Goal: Task Accomplishment & Management: Manage account settings

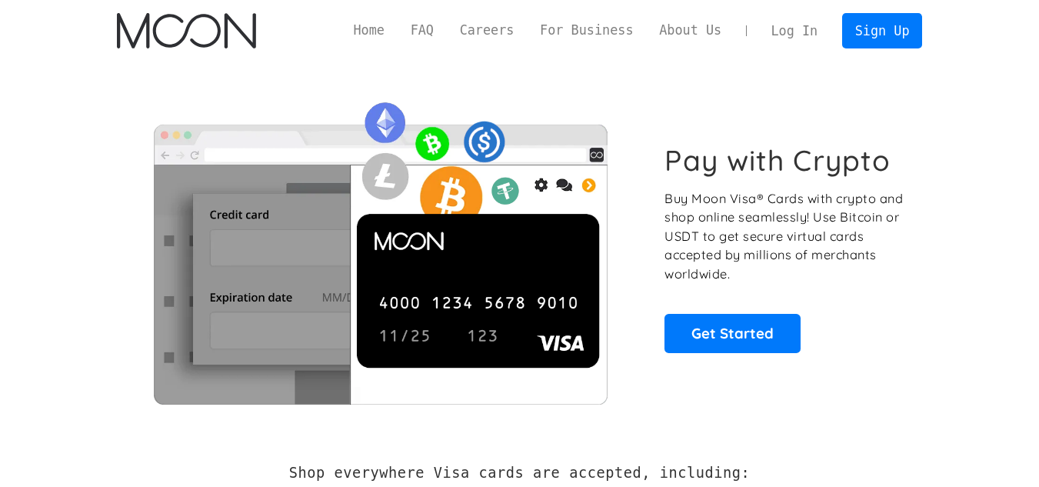
drag, startPoint x: 0, startPoint y: 0, endPoint x: 796, endPoint y: 29, distance: 796.3
click at [796, 29] on link "Log In" at bounding box center [794, 31] width 72 height 34
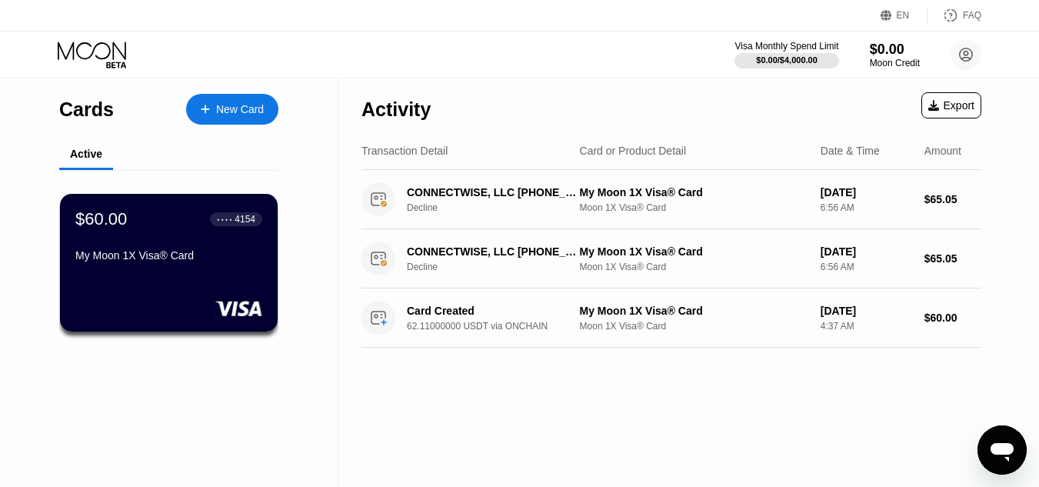
click at [242, 115] on div "New Card" at bounding box center [240, 109] width 48 height 13
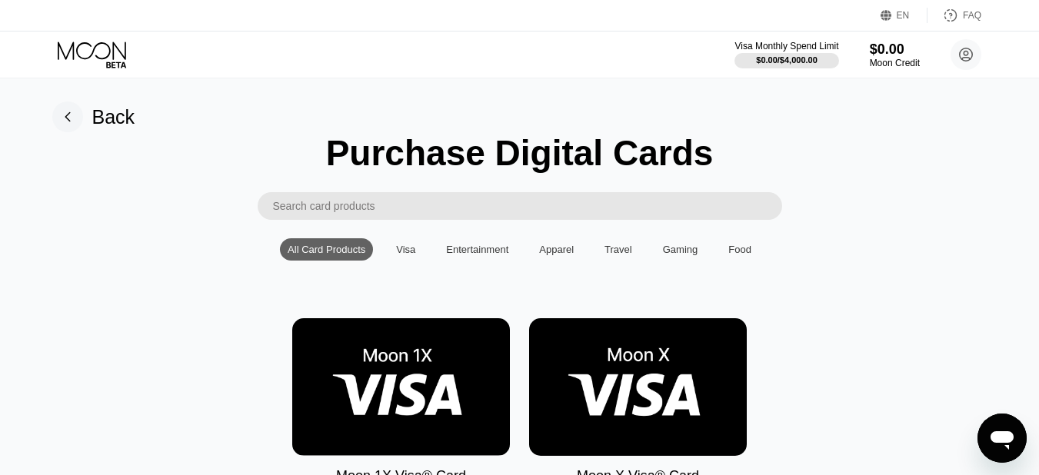
click at [413, 261] on div "Visa" at bounding box center [405, 249] width 35 height 22
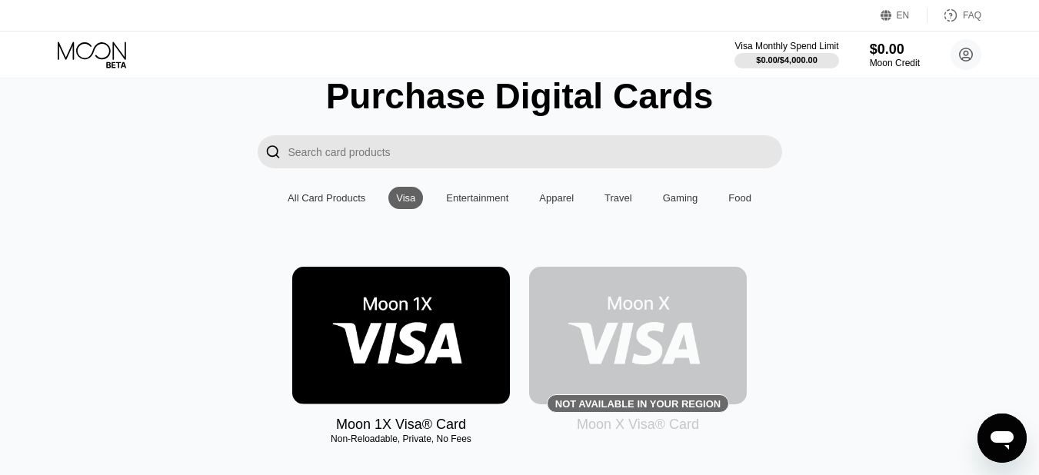
scroll to position [55, 0]
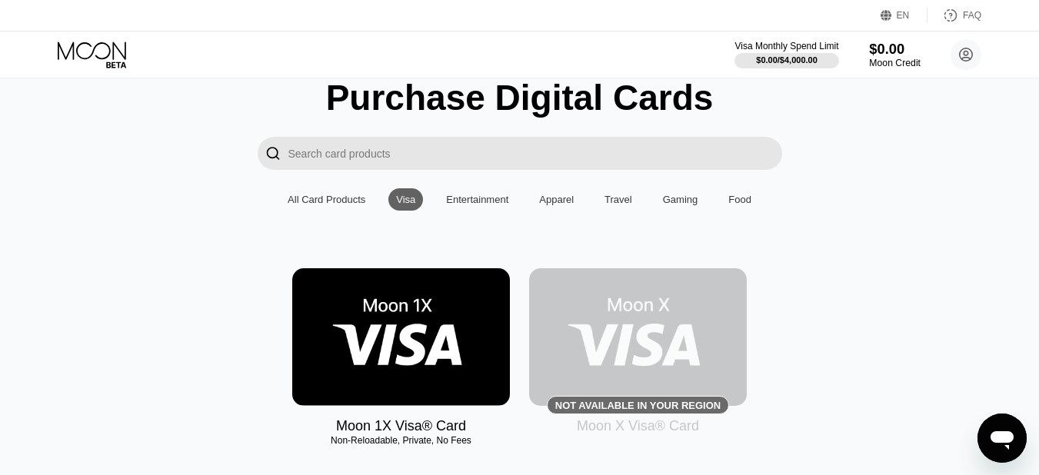
click at [897, 52] on div "$0.00" at bounding box center [895, 49] width 52 height 16
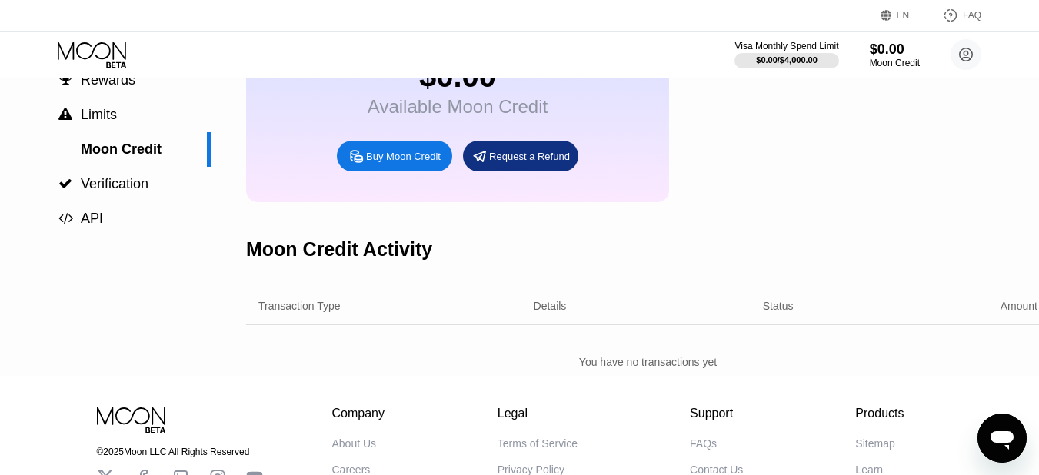
scroll to position [124, 0]
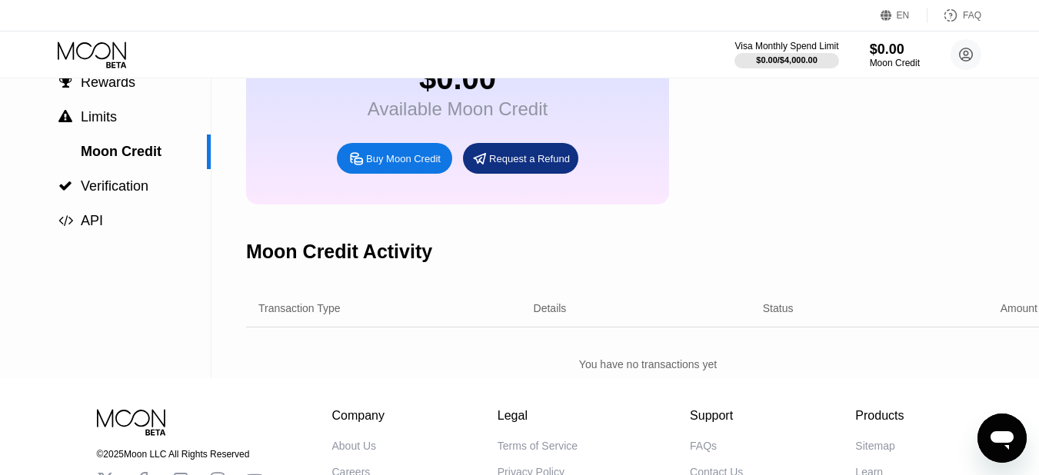
click at [507, 165] on div "Request a Refund" at bounding box center [529, 158] width 81 height 13
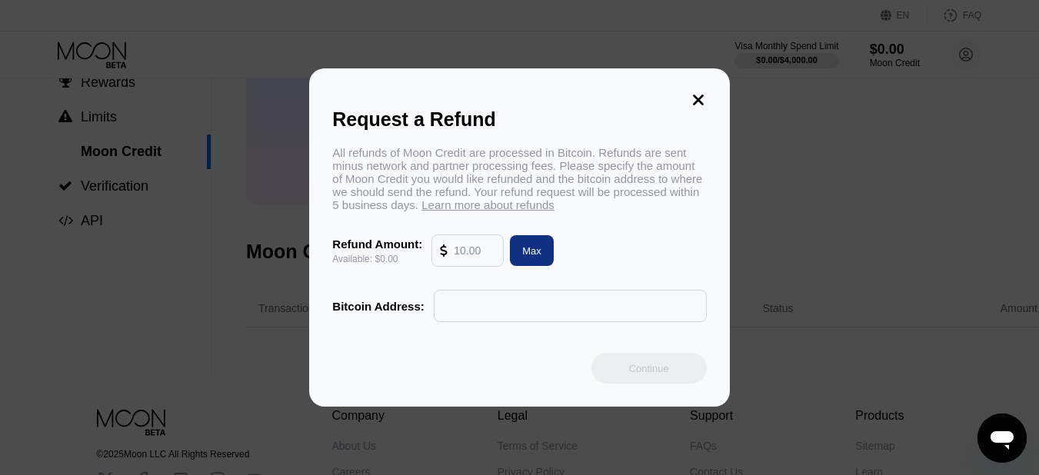
click at [697, 95] on icon at bounding box center [698, 100] width 11 height 11
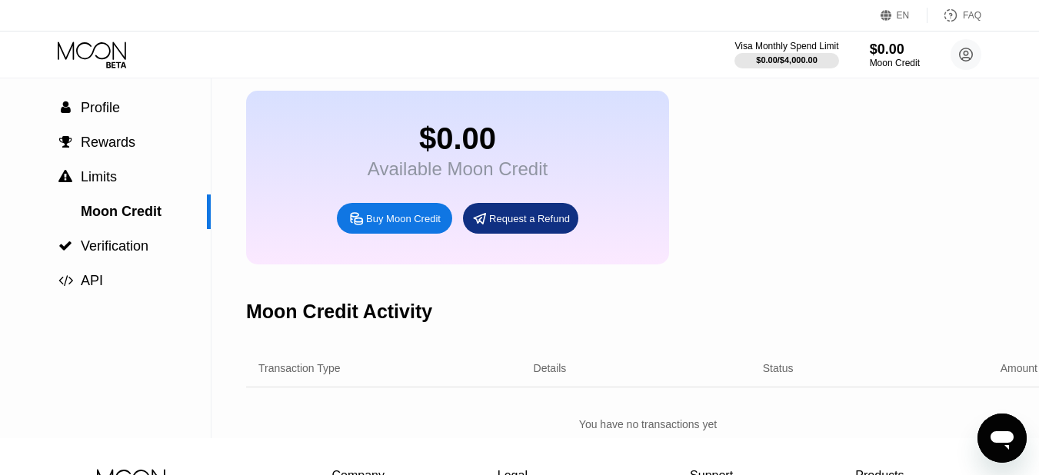
scroll to position [36, 0]
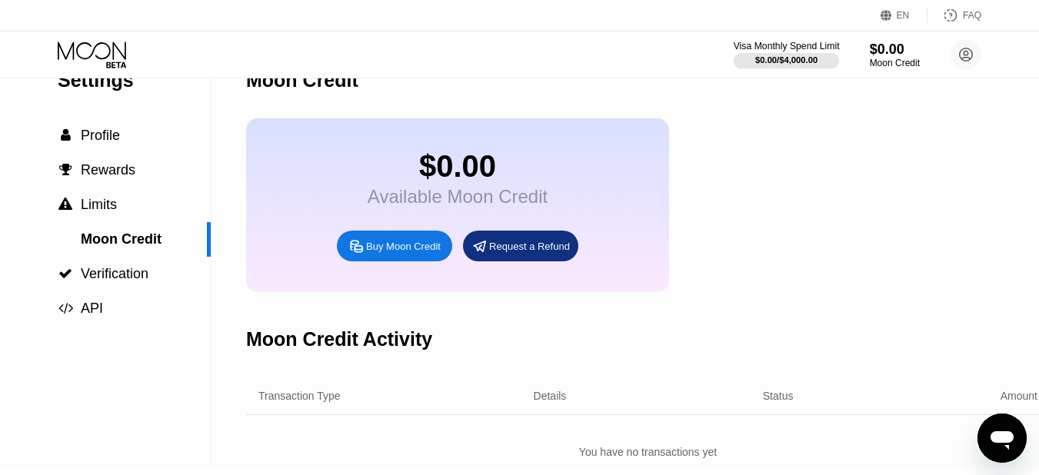
click at [808, 63] on div "$0.00 / $4,000.00" at bounding box center [786, 59] width 62 height 9
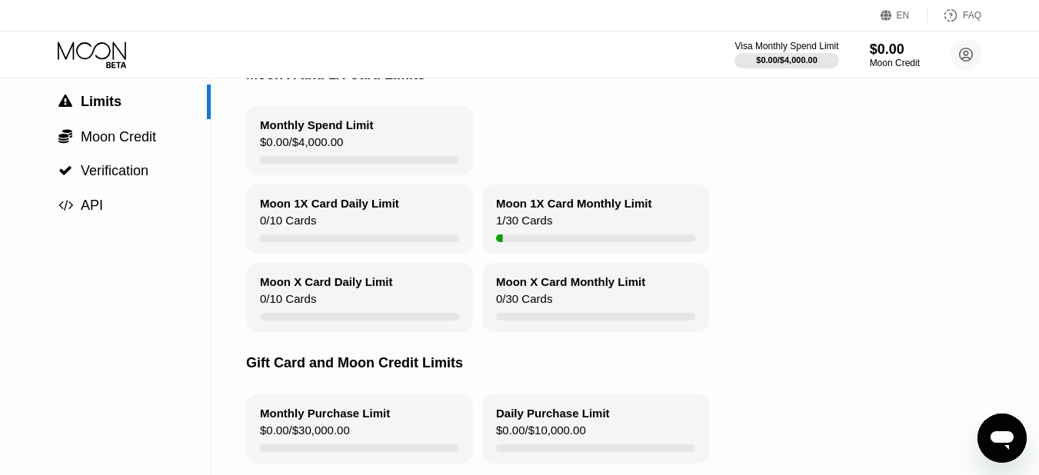
scroll to position [136, 0]
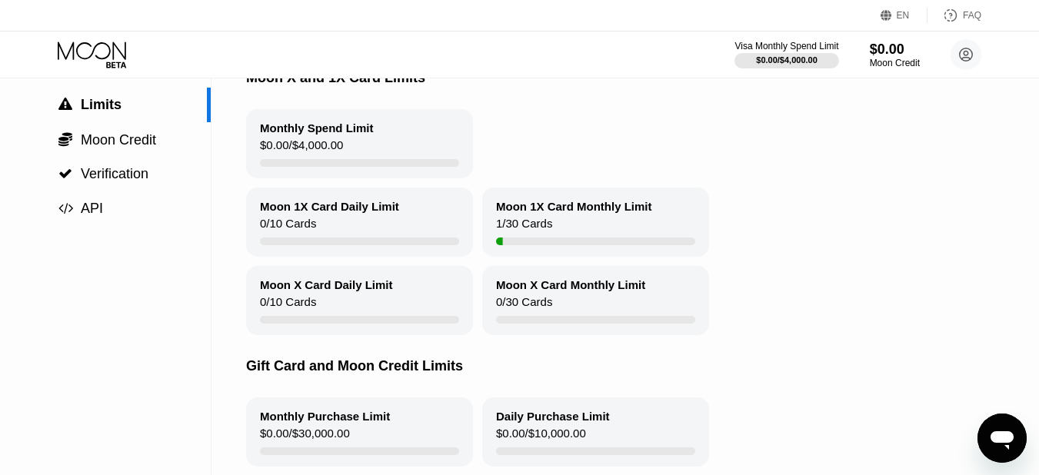
click at [315, 305] on div "Moon X Card Daily Limit 0 / 10 Cards" at bounding box center [359, 300] width 227 height 69
click at [580, 302] on div "Moon X Card Monthly Limit 0 / 30 Cards" at bounding box center [595, 300] width 227 height 69
click at [554, 238] on div "Moon 1X Card Monthly Limit 1 / 30 Cards" at bounding box center [595, 222] width 227 height 69
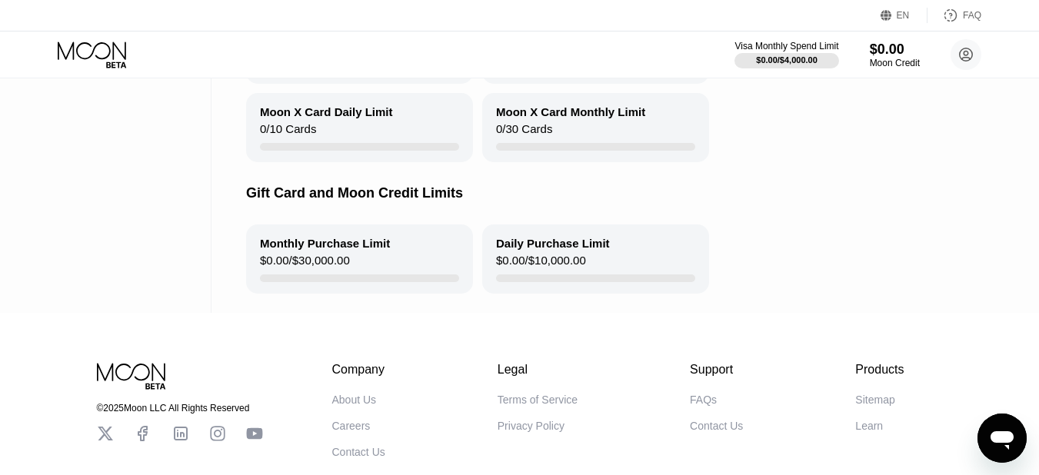
scroll to position [0, 0]
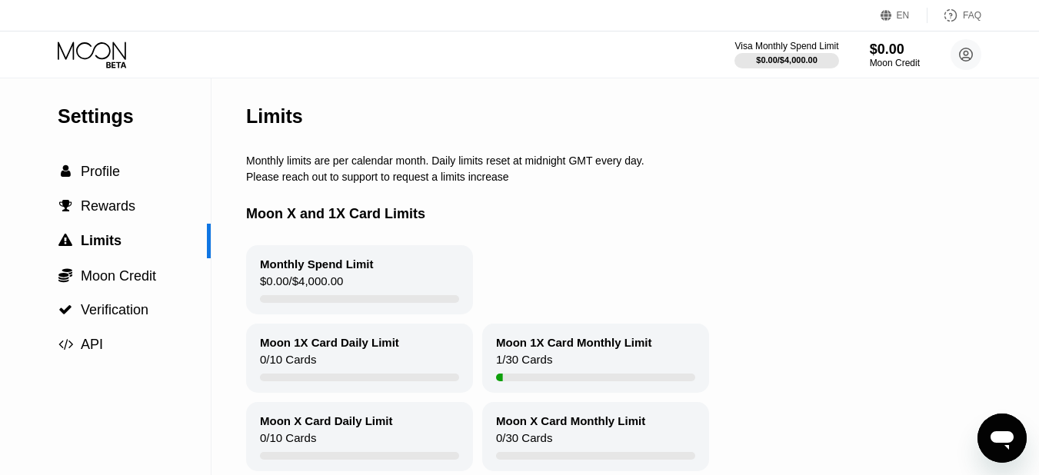
click at [997, 439] on icon "Open messaging window" at bounding box center [1001, 440] width 23 height 18
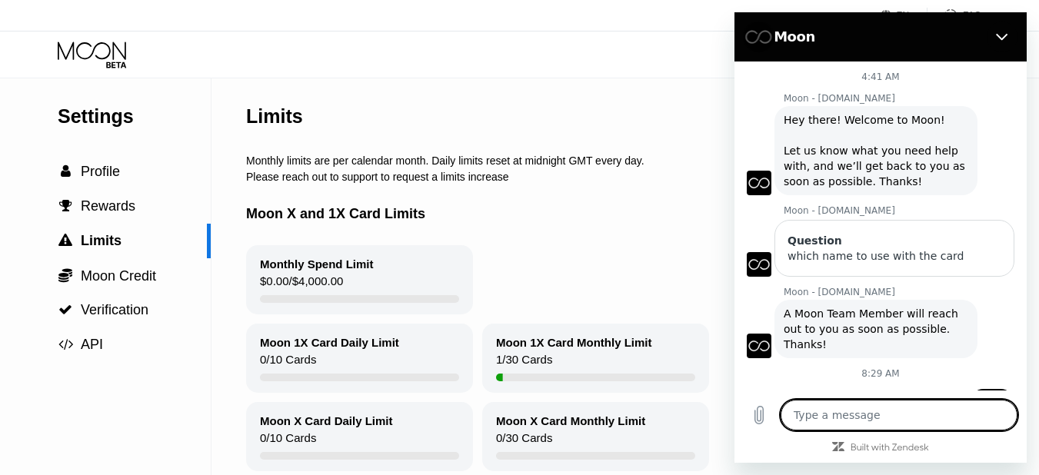
scroll to position [366, 0]
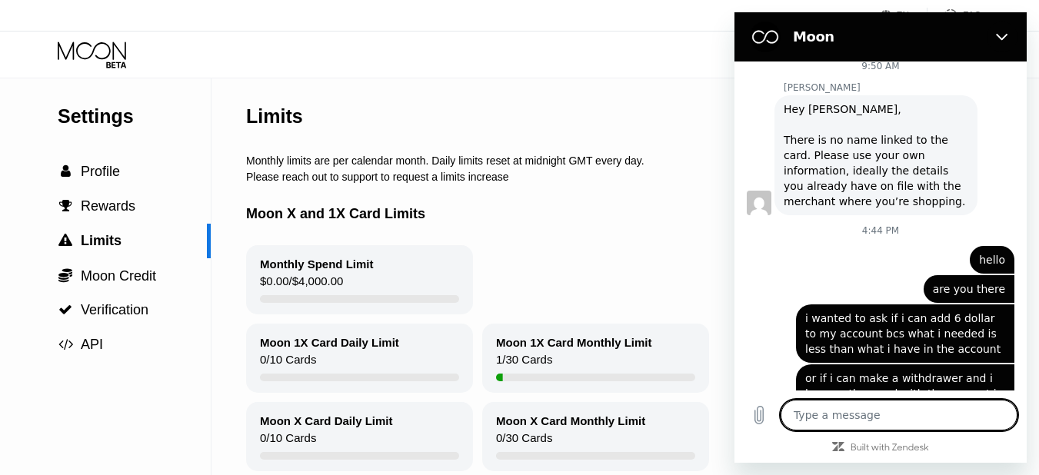
click at [846, 426] on textarea at bounding box center [898, 415] width 237 height 31
type textarea "j"
type textarea "x"
type textarea "je"
type textarea "x"
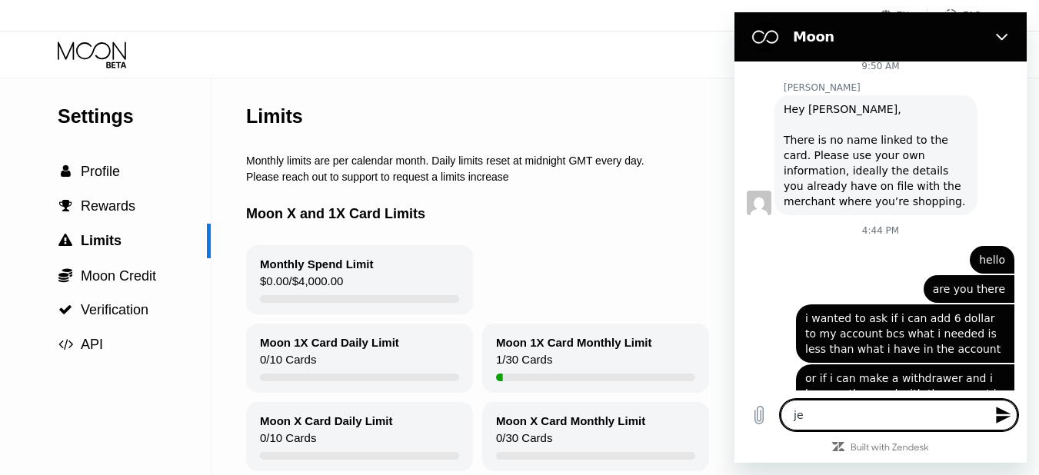
type textarea "j"
type textarea "x"
type textarea "j"
type textarea "x"
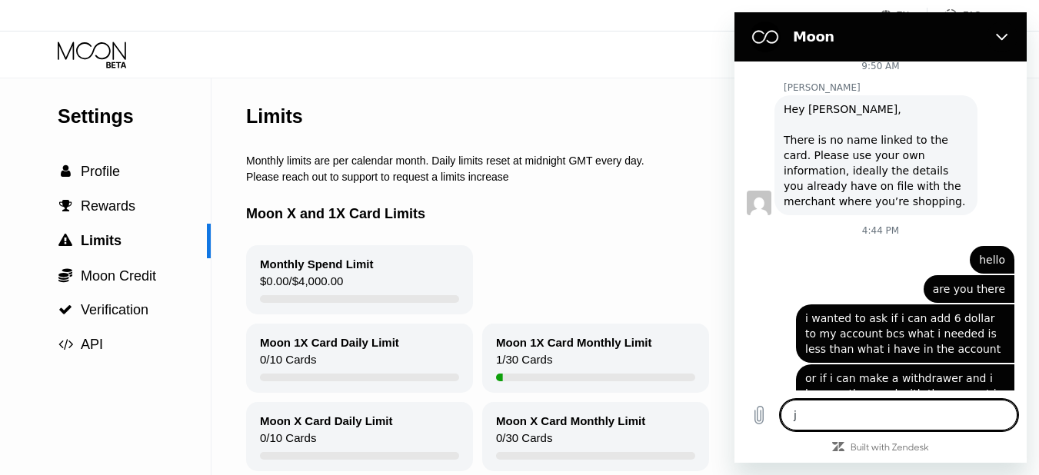
type textarea "je"
type textarea "x"
type textarea "jel"
type textarea "x"
type textarea "je"
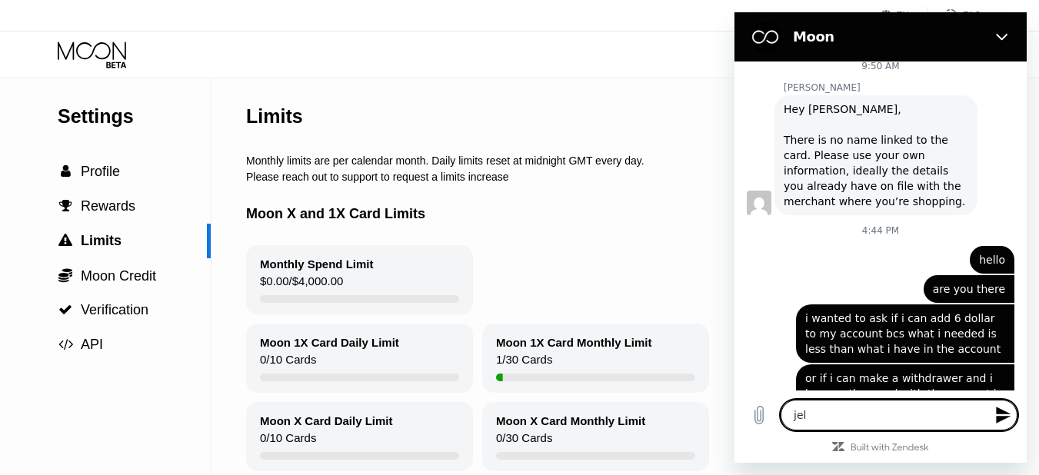
type textarea "x"
type textarea "j"
type textarea "x"
type textarea "h"
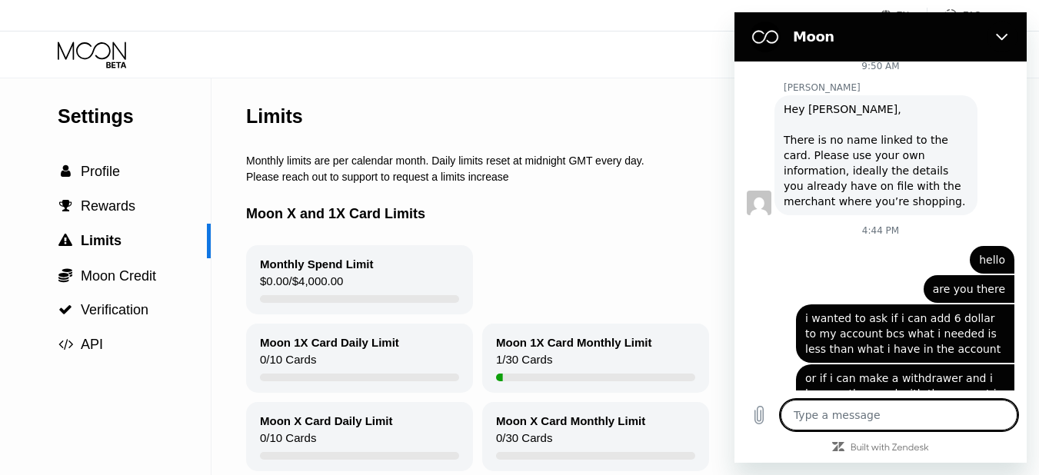
type textarea "x"
type textarea "he"
type textarea "x"
type textarea "hel"
type textarea "x"
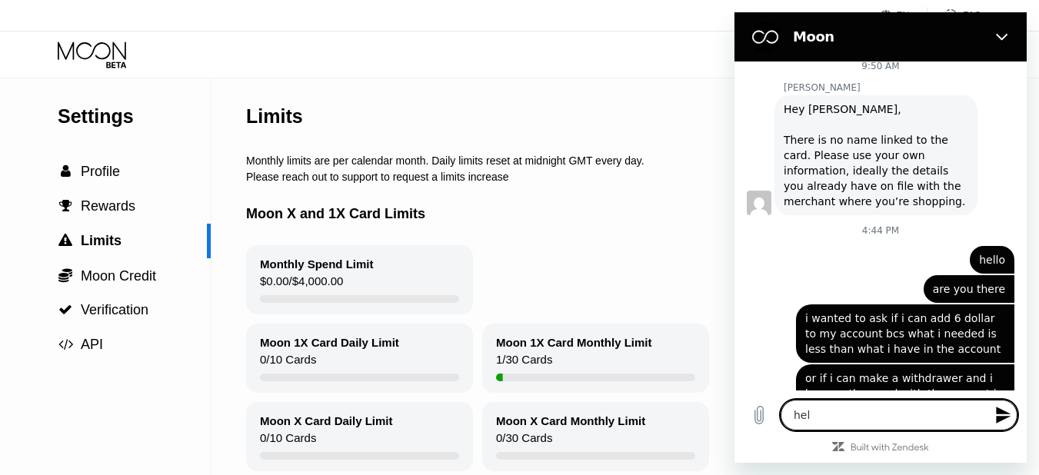
type textarea "hell"
type textarea "x"
type textarea "hello"
type textarea "x"
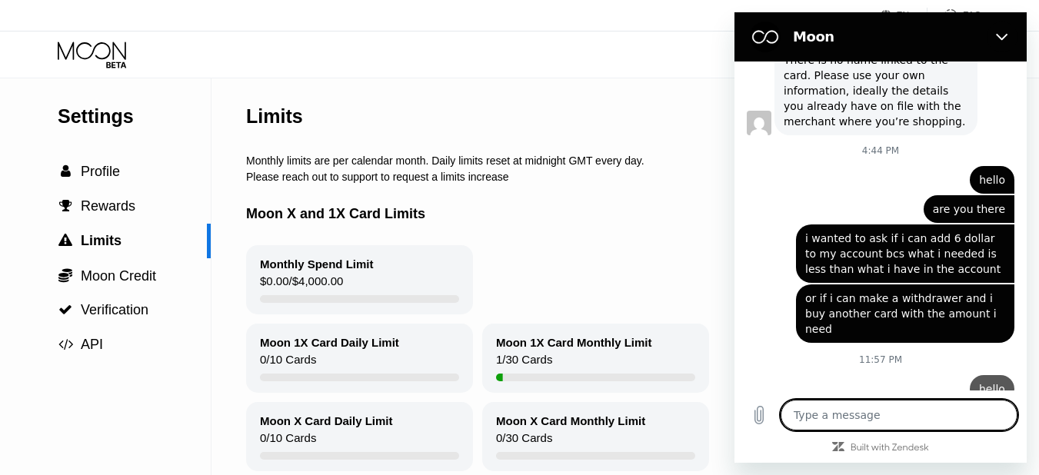
type textarea "x"
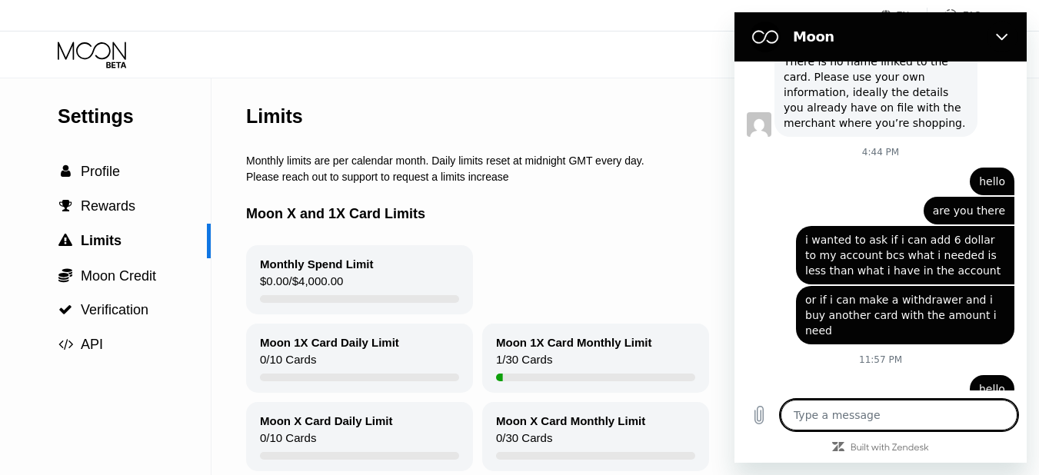
scroll to position [447, 0]
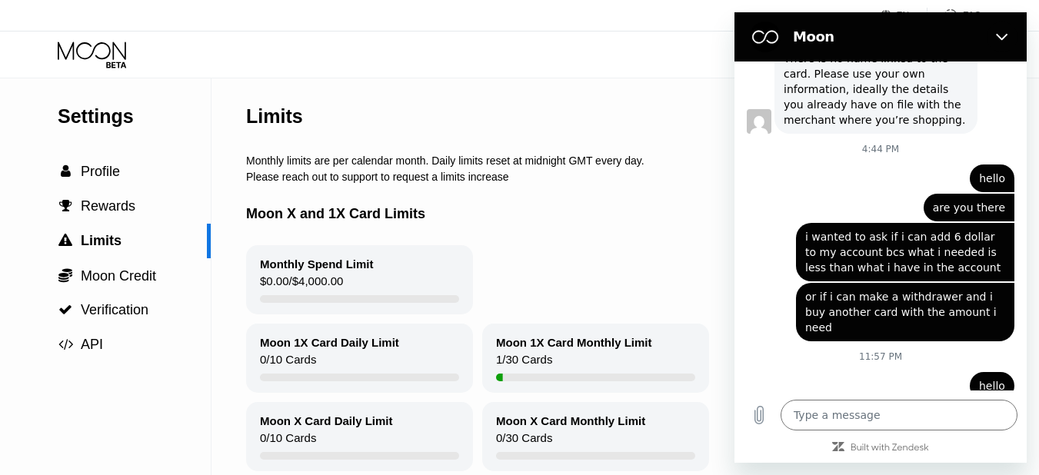
click at [87, 48] on icon at bounding box center [94, 55] width 72 height 27
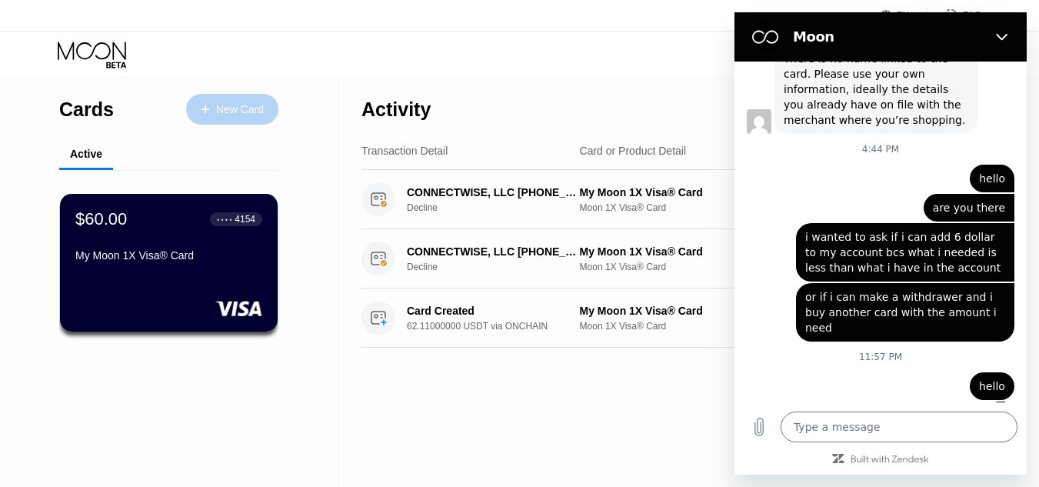
click at [218, 111] on div "New Card" at bounding box center [240, 109] width 48 height 13
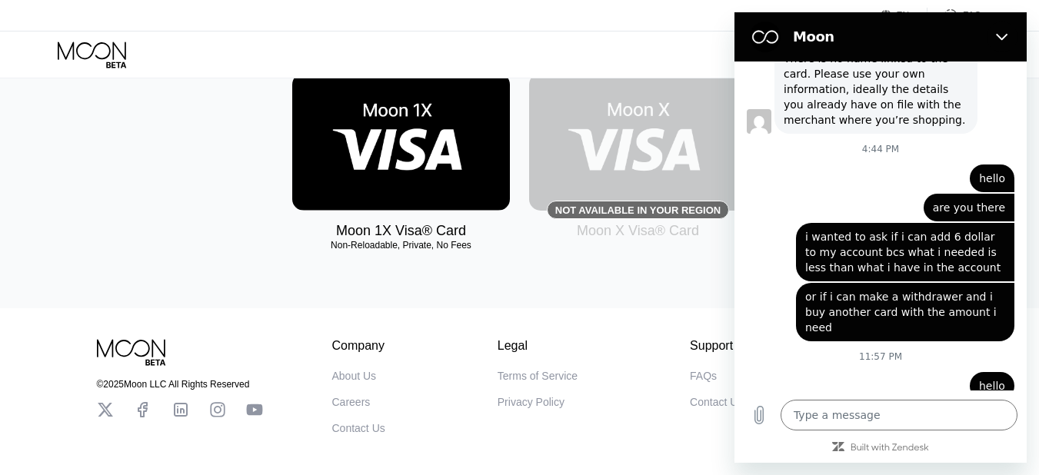
scroll to position [264, 0]
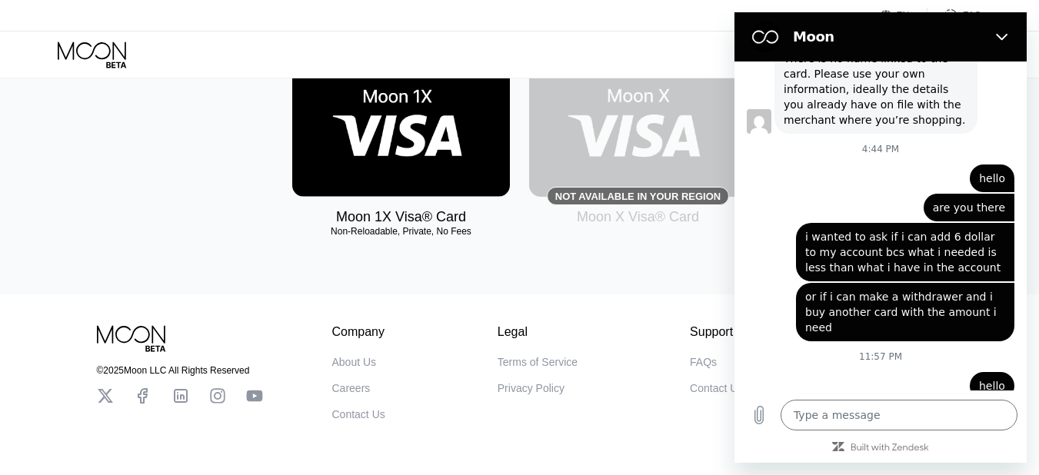
click at [413, 225] on div "Moon 1X Visa® Card" at bounding box center [401, 217] width 130 height 16
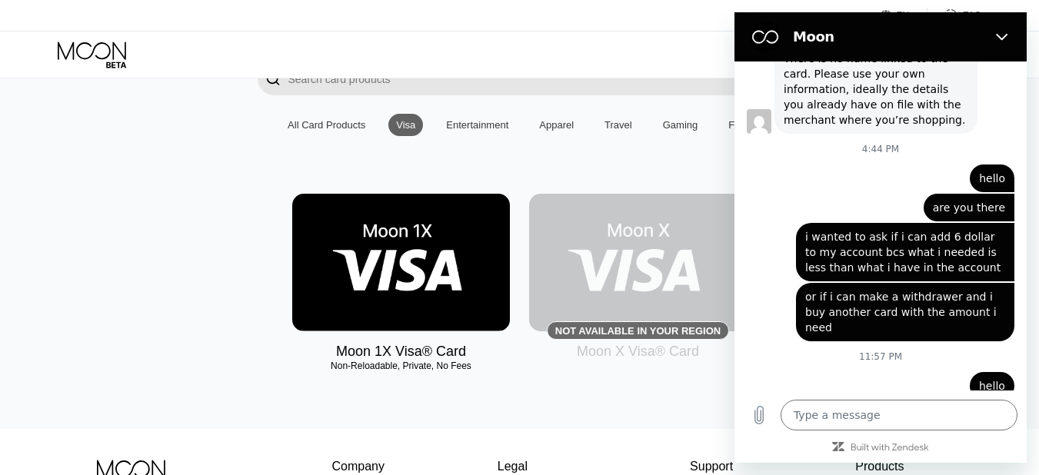
scroll to position [78, 0]
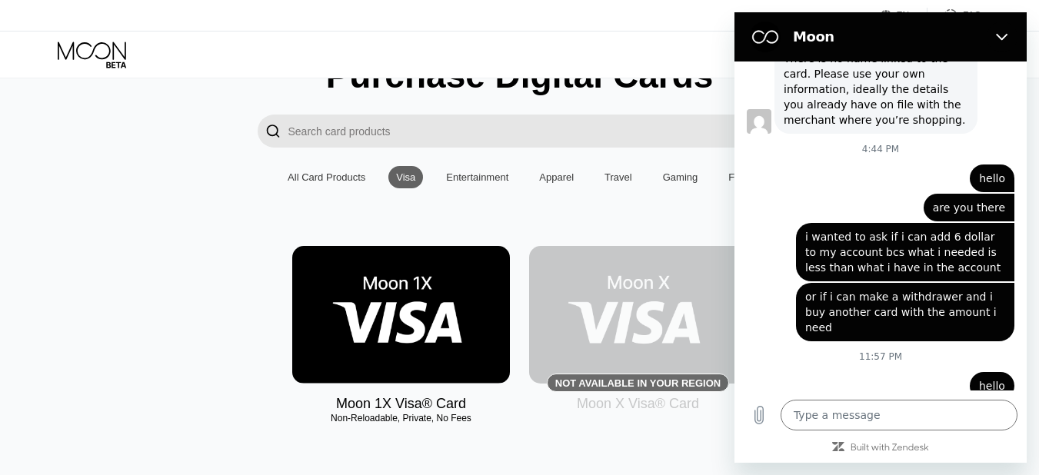
click at [613, 311] on img at bounding box center [638, 315] width 218 height 138
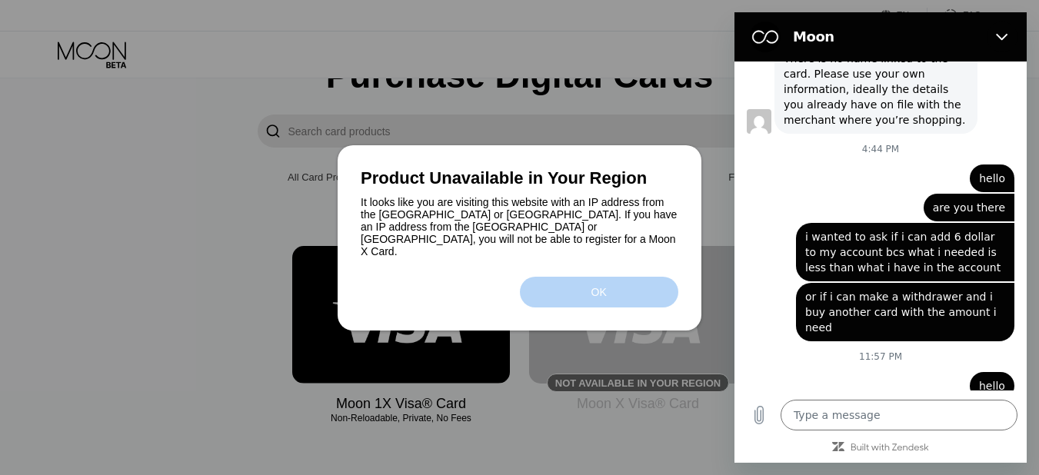
click at [604, 288] on div "OK" at bounding box center [598, 292] width 15 height 12
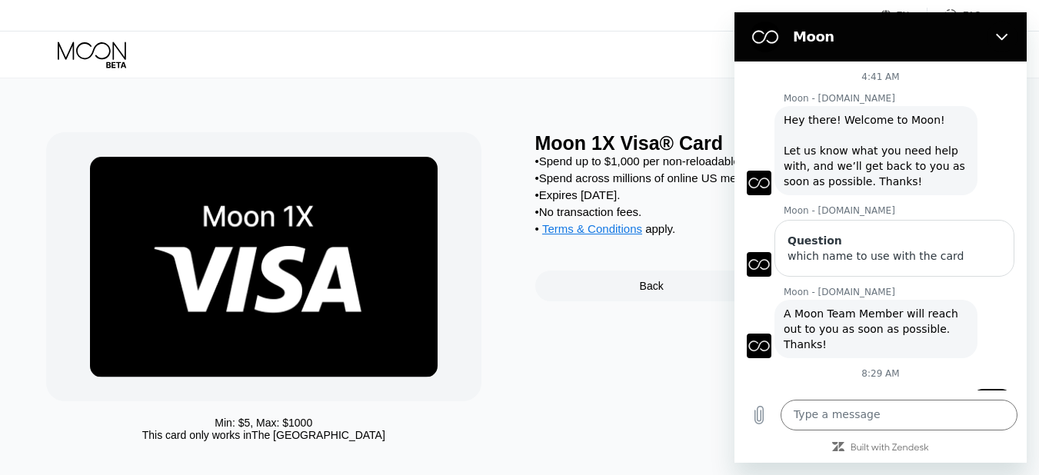
scroll to position [447, 0]
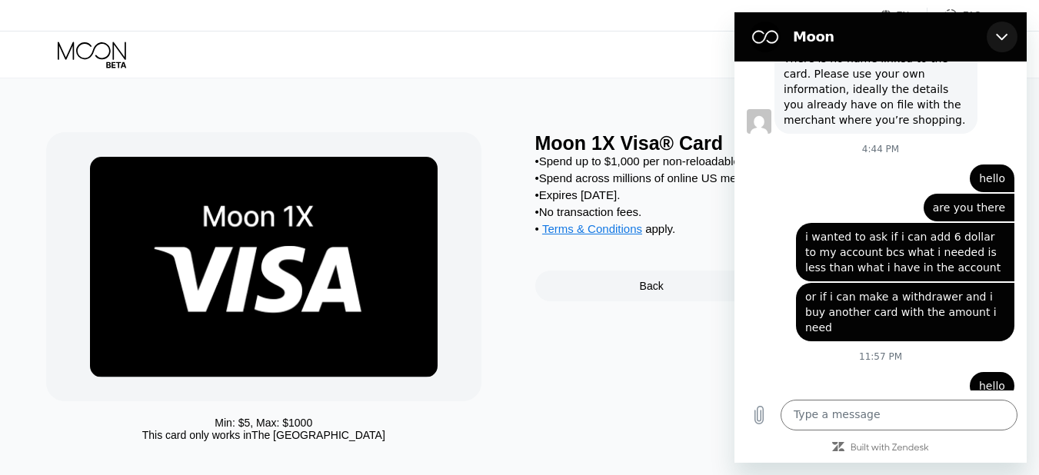
click at [995, 42] on button "Close" at bounding box center [1001, 37] width 31 height 31
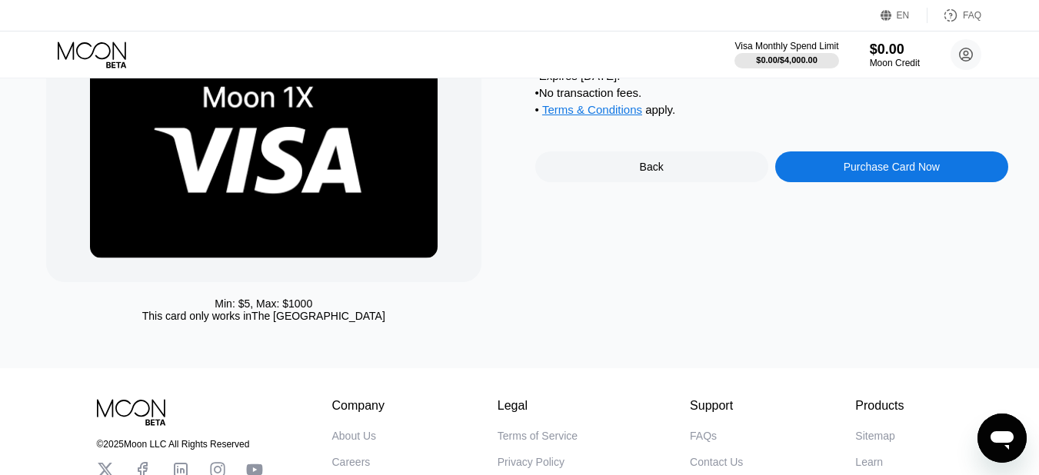
scroll to position [0, 0]
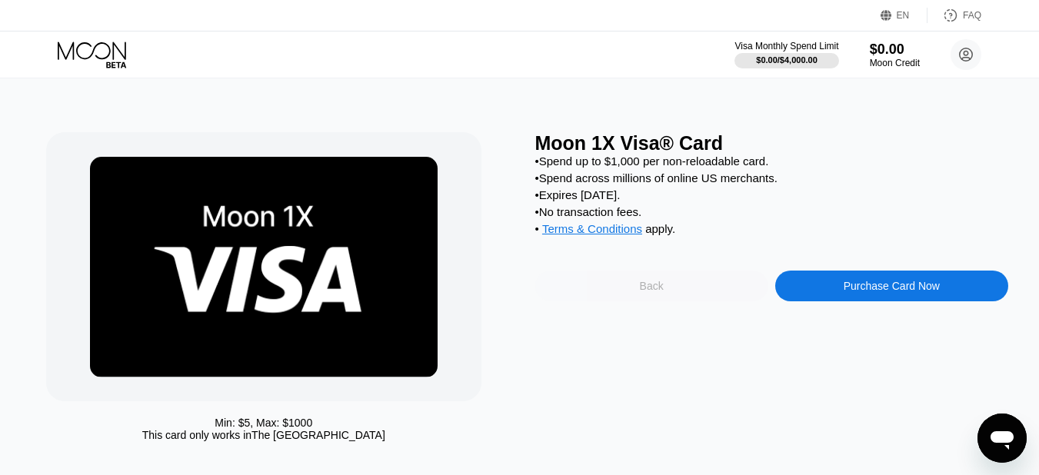
click at [659, 292] on div "Back" at bounding box center [652, 286] width 24 height 12
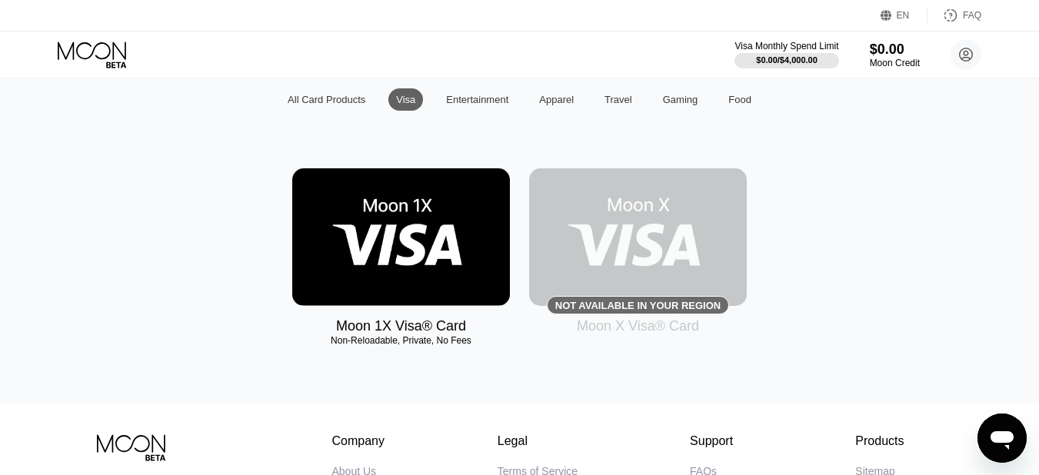
scroll to position [152, 0]
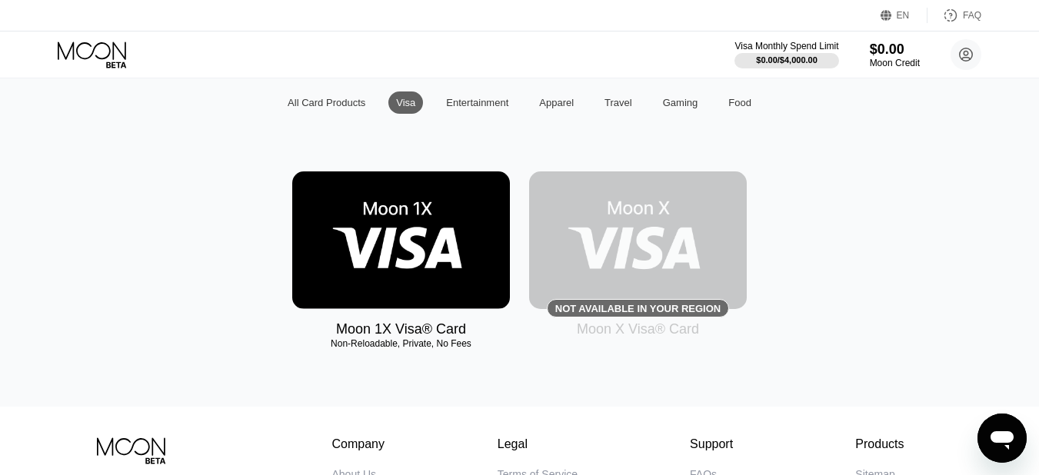
click at [355, 102] on div "All Card Products" at bounding box center [326, 102] width 93 height 22
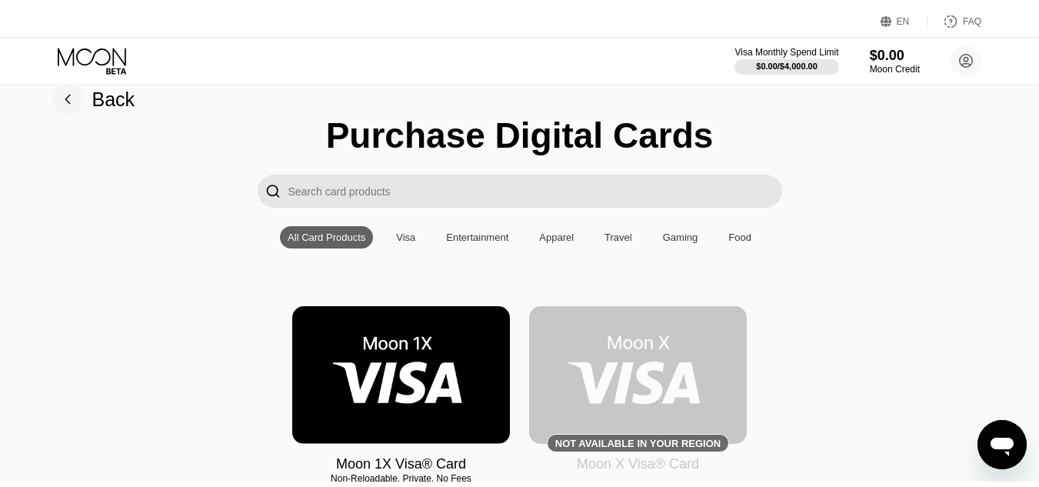
scroll to position [0, 0]
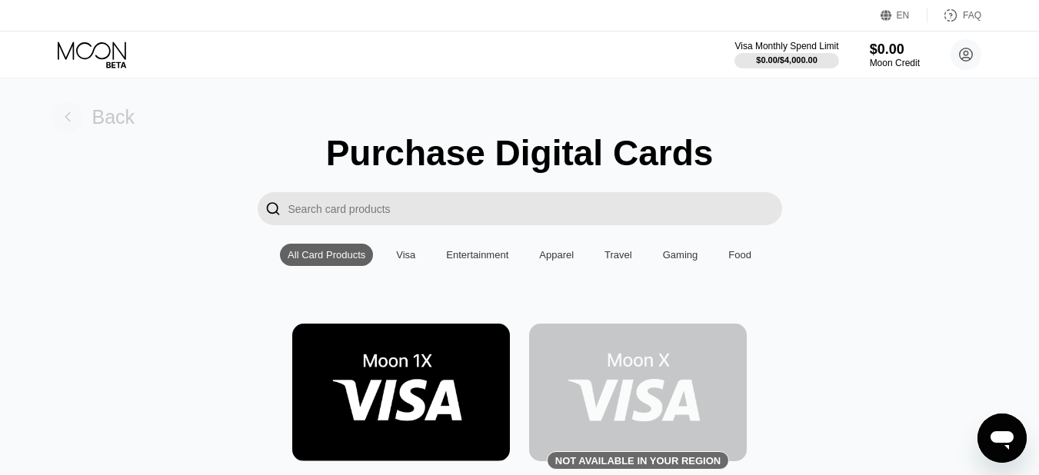
click at [101, 119] on div "Back" at bounding box center [113, 117] width 43 height 22
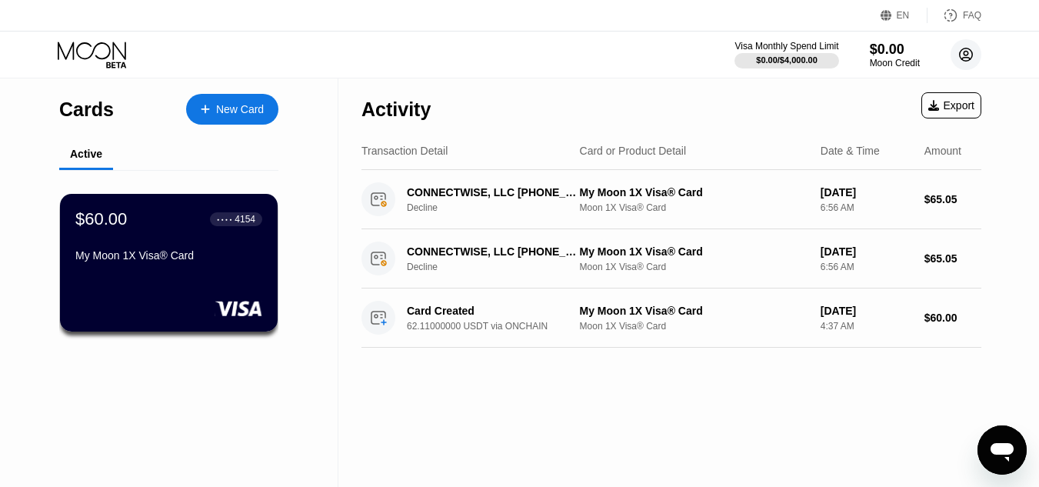
click at [963, 64] on circle at bounding box center [965, 54] width 31 height 31
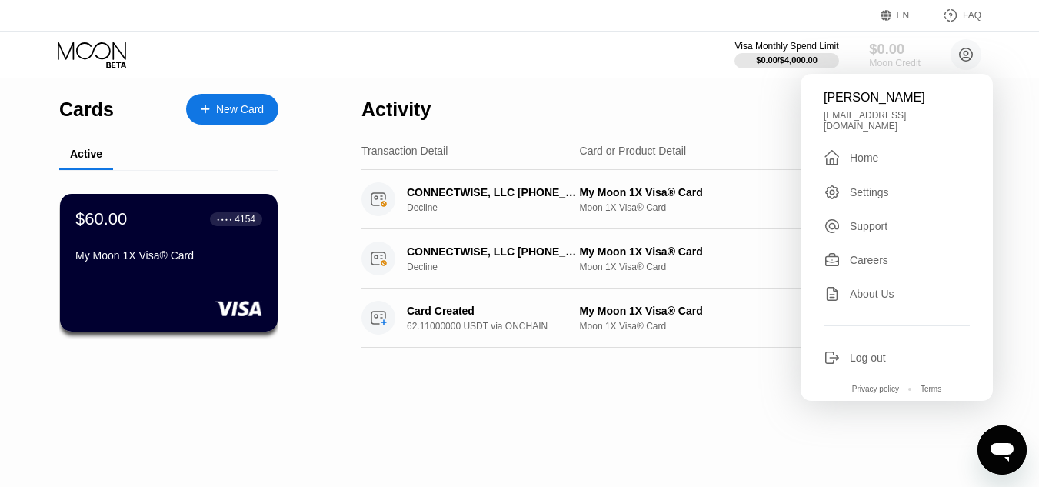
click at [887, 53] on div "$0.00" at bounding box center [895, 49] width 52 height 16
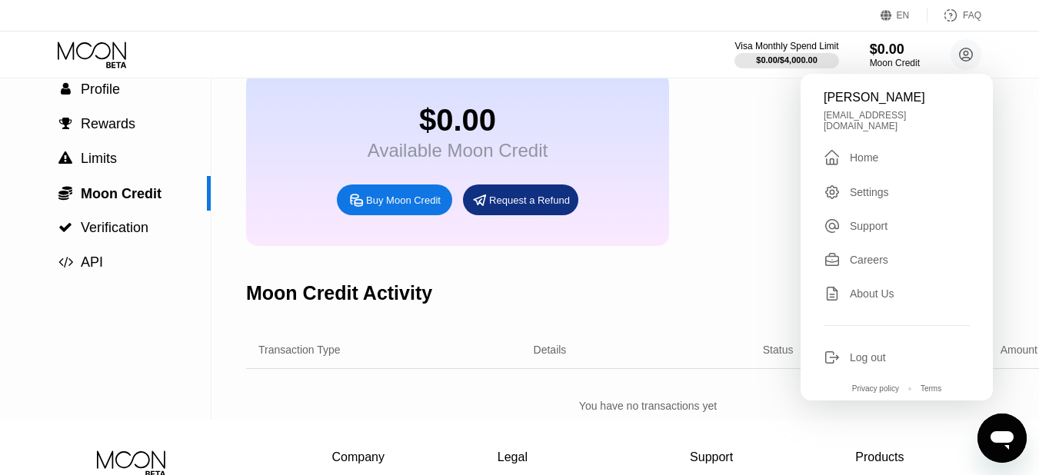
scroll to position [13, 0]
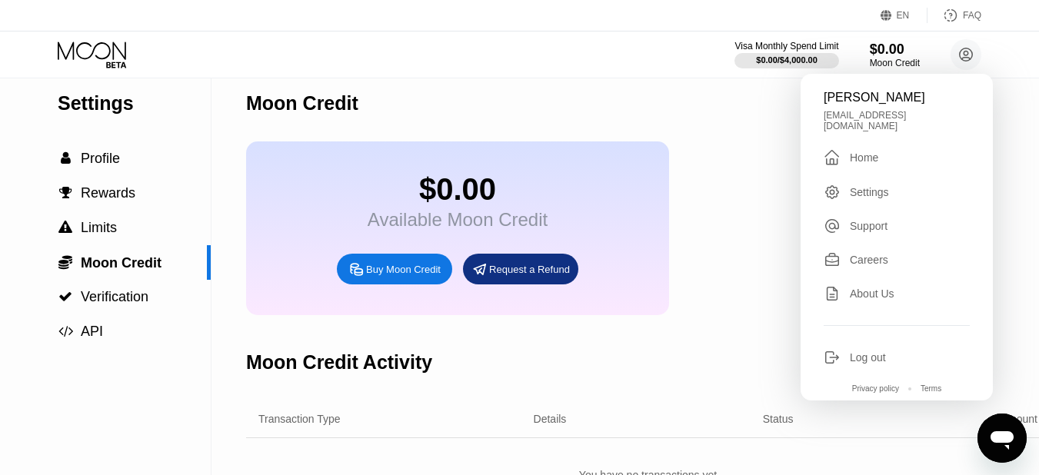
click at [347, 200] on div "$0.00 Available Moon Credit Buy Moon Credit Request a Refund" at bounding box center [457, 228] width 423 height 174
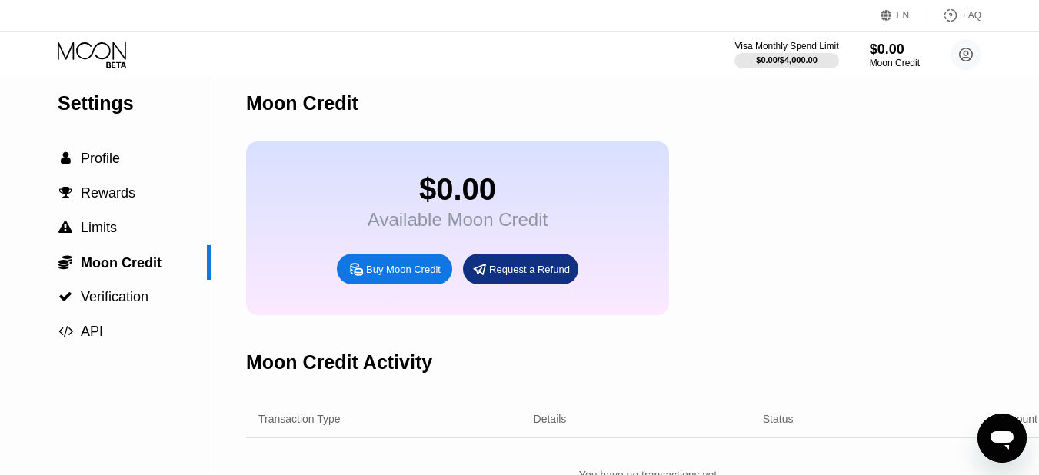
click at [399, 284] on div "Buy Moon Credit" at bounding box center [394, 269] width 115 height 31
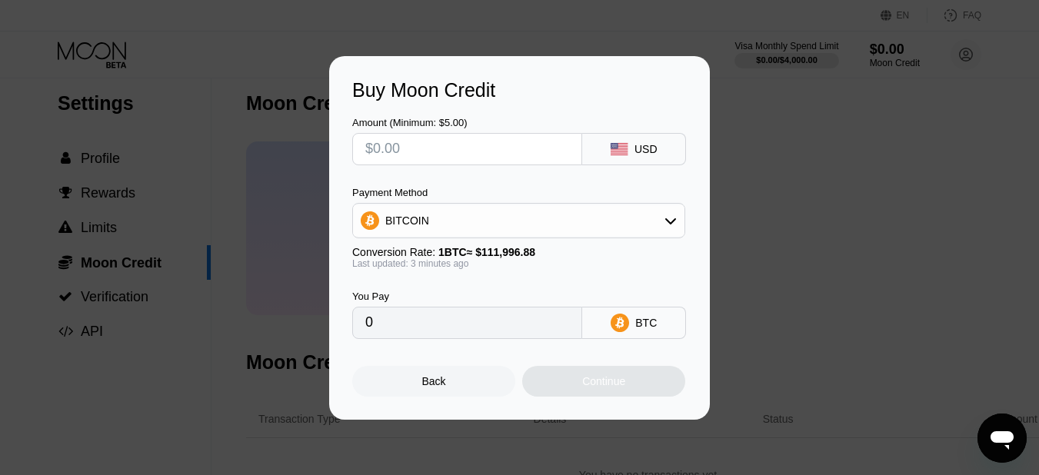
click at [424, 402] on div "Buy Moon Credit Amount (Minimum: $5.00) USD Payment Method BITCOIN Conversion R…" at bounding box center [519, 238] width 381 height 364
click at [425, 387] on div "Back" at bounding box center [434, 381] width 24 height 12
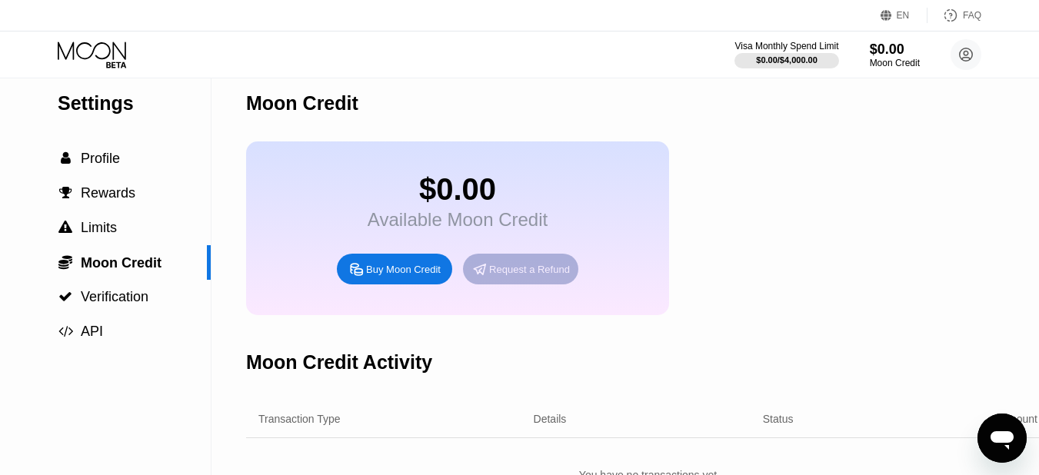
click at [512, 276] on div "Request a Refund" at bounding box center [529, 269] width 81 height 13
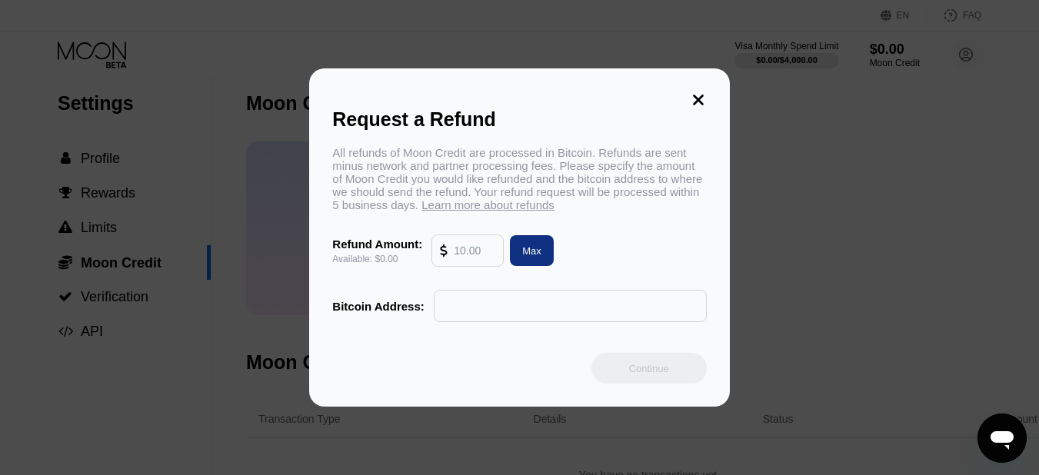
click at [700, 96] on icon at bounding box center [698, 99] width 17 height 17
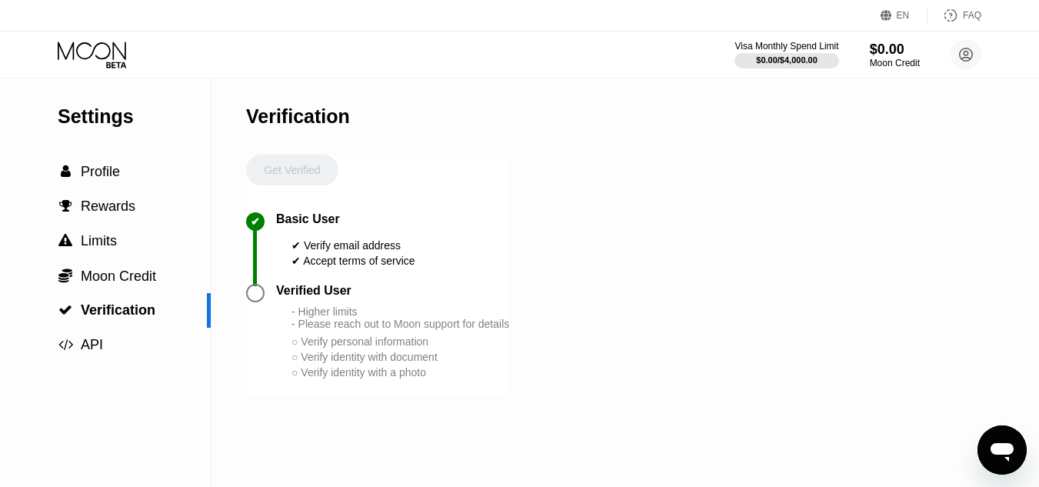
scroll to position [47, 0]
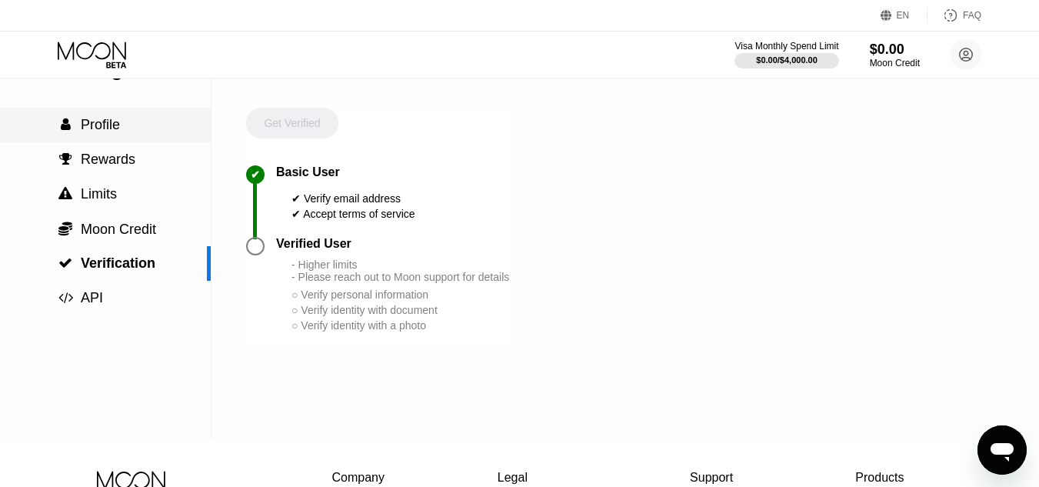
click at [108, 141] on div " Profile" at bounding box center [105, 125] width 211 height 35
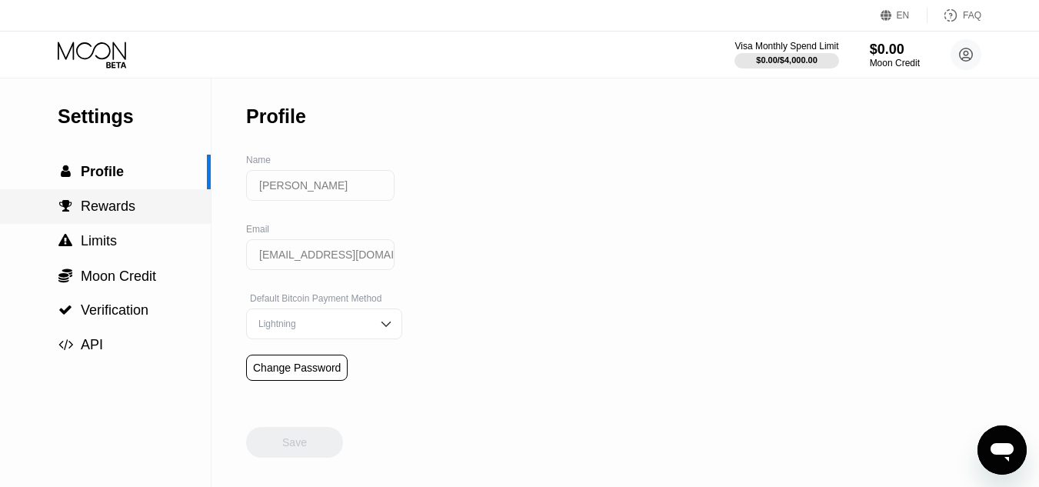
click at [113, 204] on span "Rewards" at bounding box center [108, 205] width 55 height 15
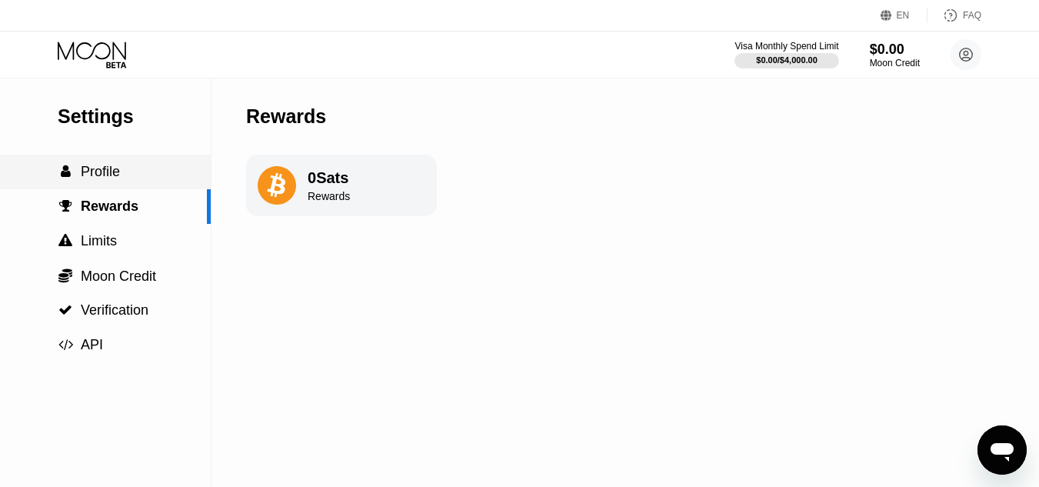
click at [113, 175] on span "Profile" at bounding box center [100, 171] width 39 height 15
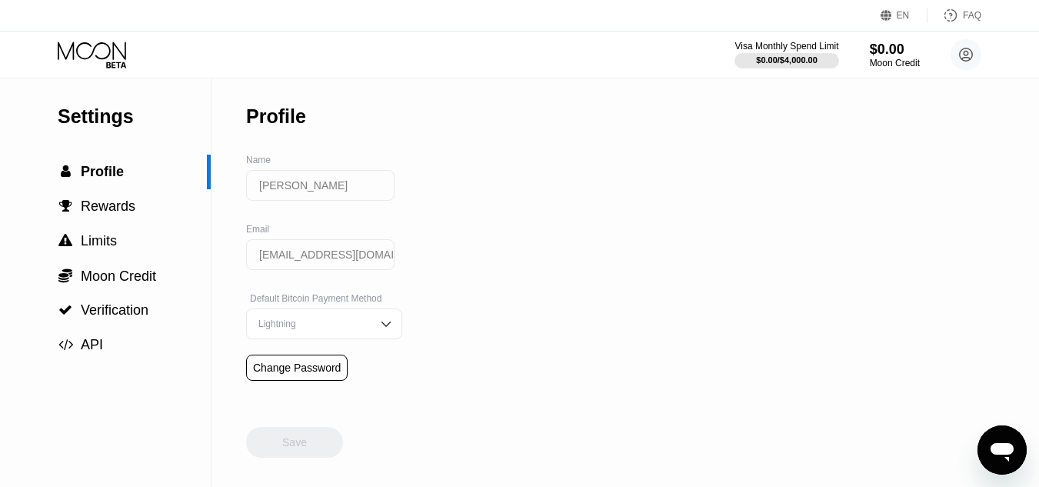
click at [341, 329] on div "Lightning" at bounding box center [312, 323] width 116 height 11
click at [116, 346] on div " API" at bounding box center [105, 345] width 211 height 16
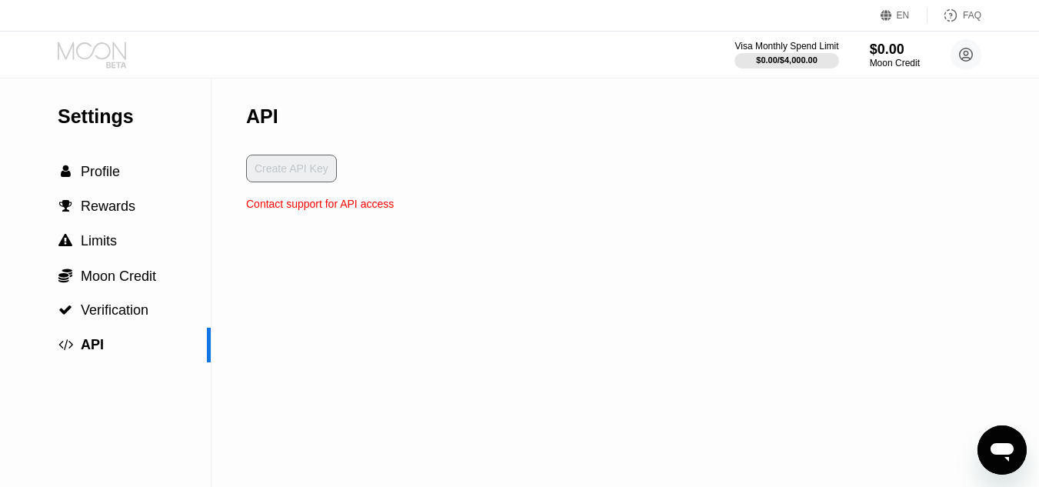
click at [98, 66] on icon at bounding box center [94, 55] width 72 height 27
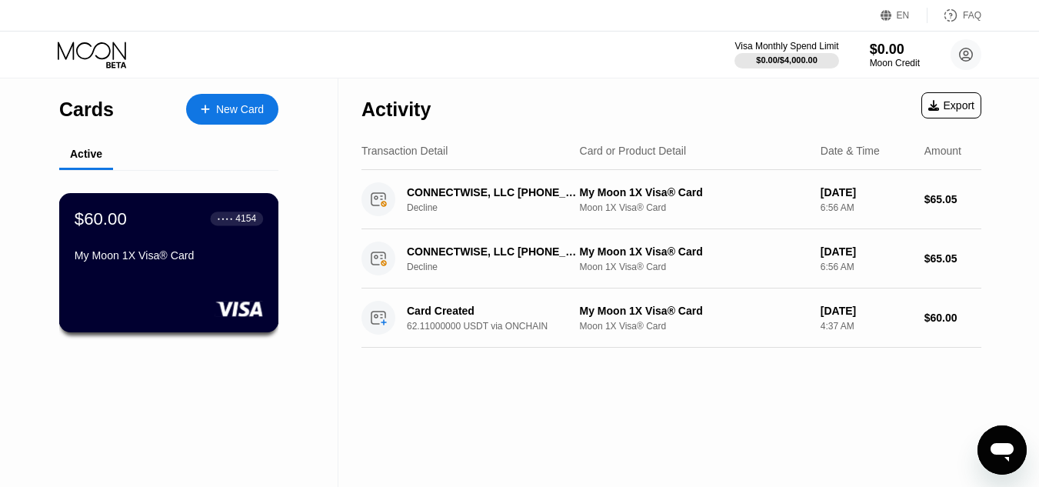
click at [221, 245] on div "$60.00 ● ● ● ● 4154 My Moon 1X Visa® Card" at bounding box center [169, 237] width 188 height 59
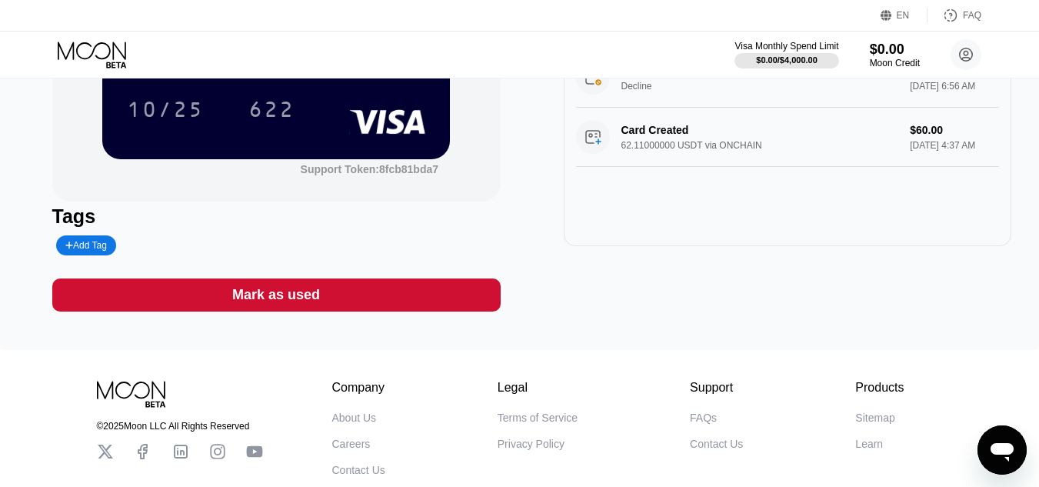
scroll to position [2, 0]
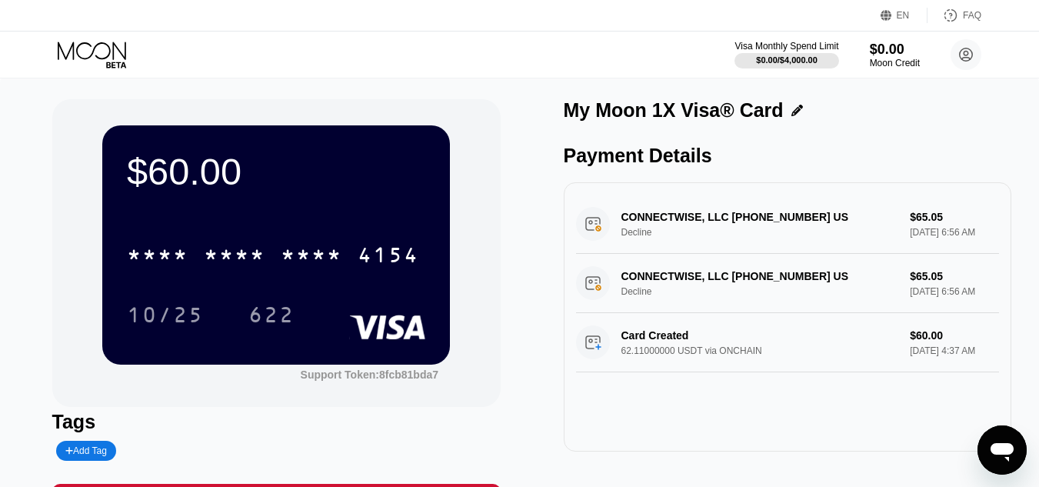
click at [668, 103] on div "My Moon 1X Visa® Card" at bounding box center [674, 110] width 220 height 22
click at [659, 133] on div "My Moon 1X Visa® Card Payment Details CONNECTWISE, LLC [PHONE_NUMBER] US Declin…" at bounding box center [788, 307] width 448 height 417
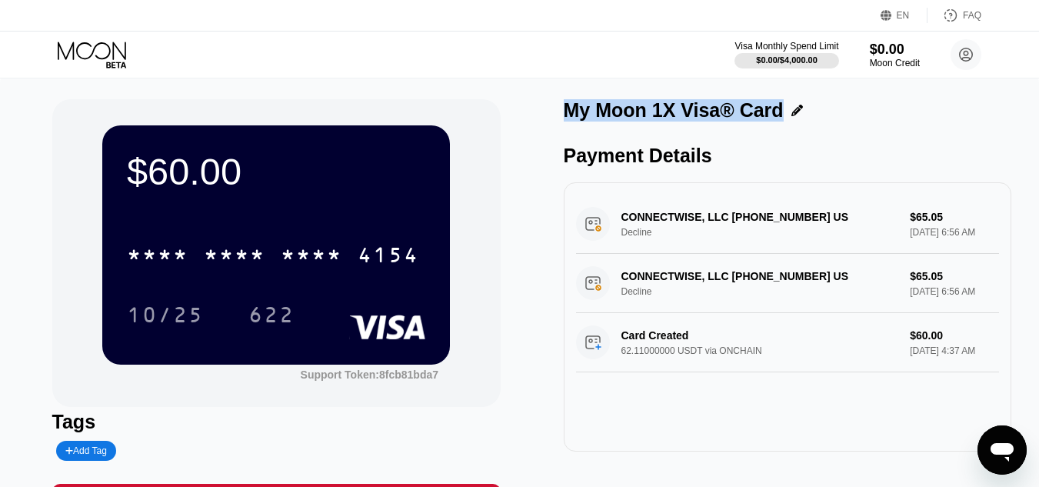
click at [657, 141] on div "My Moon 1X Visa® Card Payment Details CONNECTWISE, LLC [PHONE_NUMBER] US Declin…" at bounding box center [788, 307] width 448 height 417
click at [999, 445] on icon "Open messaging window" at bounding box center [1001, 452] width 23 height 18
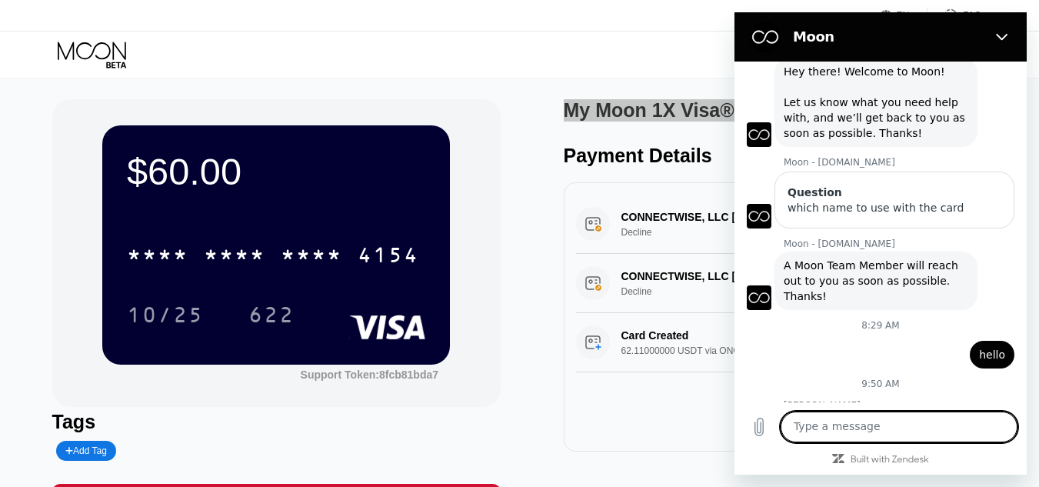
scroll to position [25, 0]
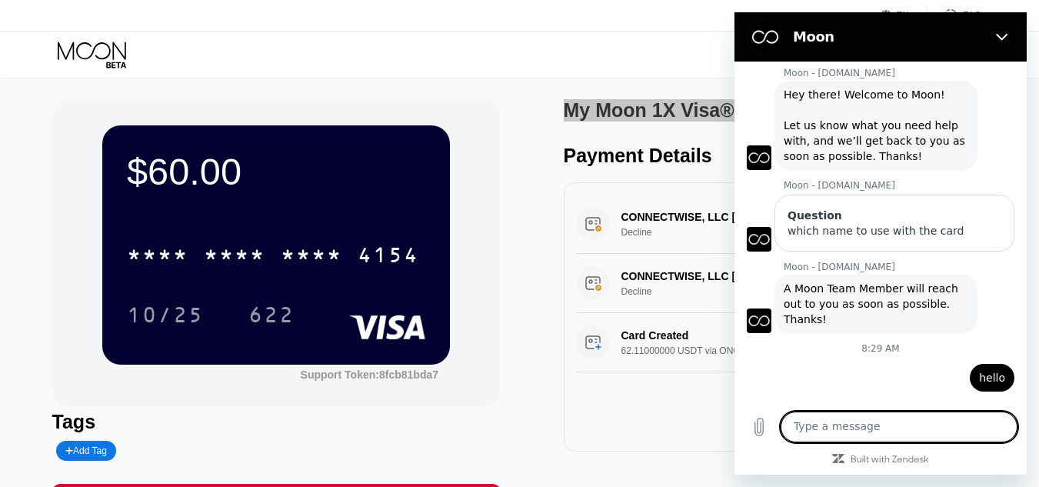
click at [872, 228] on div "which name to use with the card" at bounding box center [894, 230] width 214 height 15
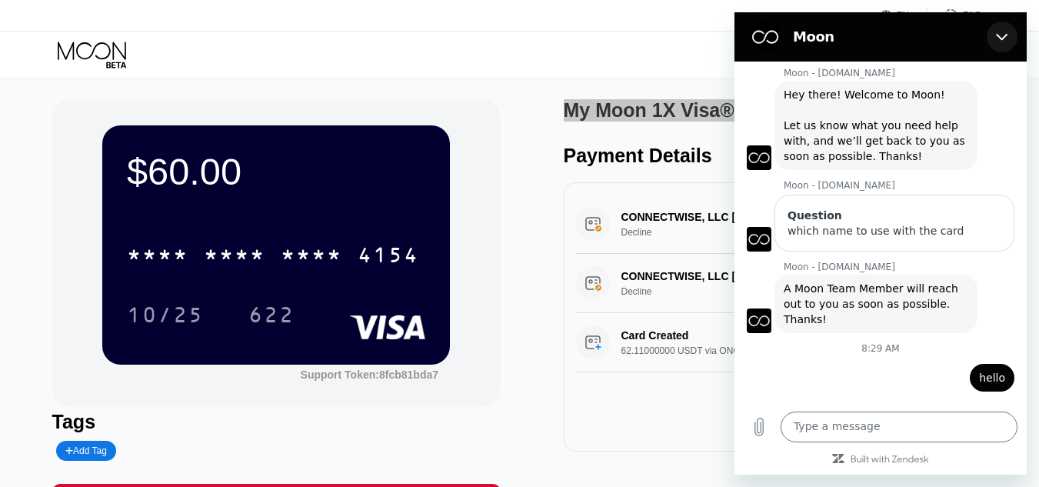
click at [1003, 34] on icon "Close" at bounding box center [1002, 37] width 12 height 12
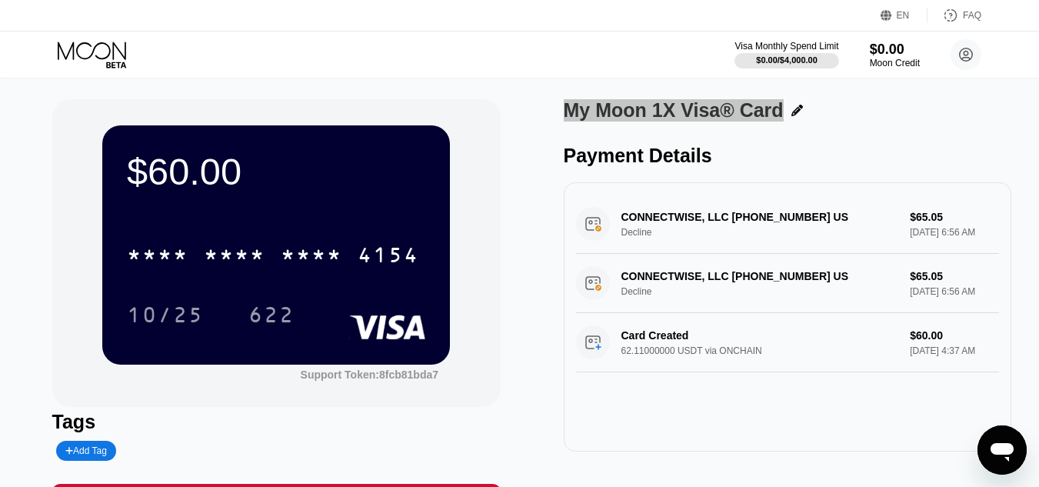
scroll to position [0, 0]
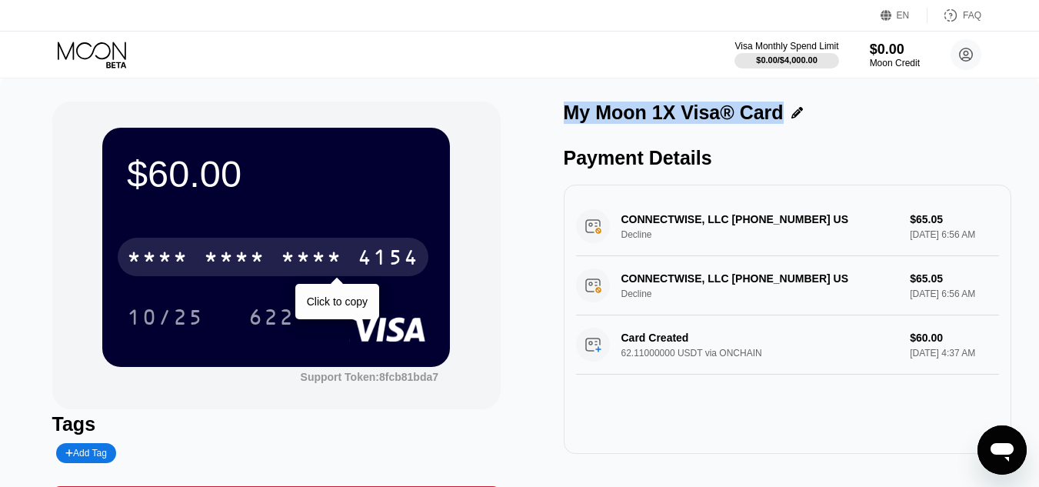
click at [364, 254] on div "4154" at bounding box center [389, 259] width 62 height 25
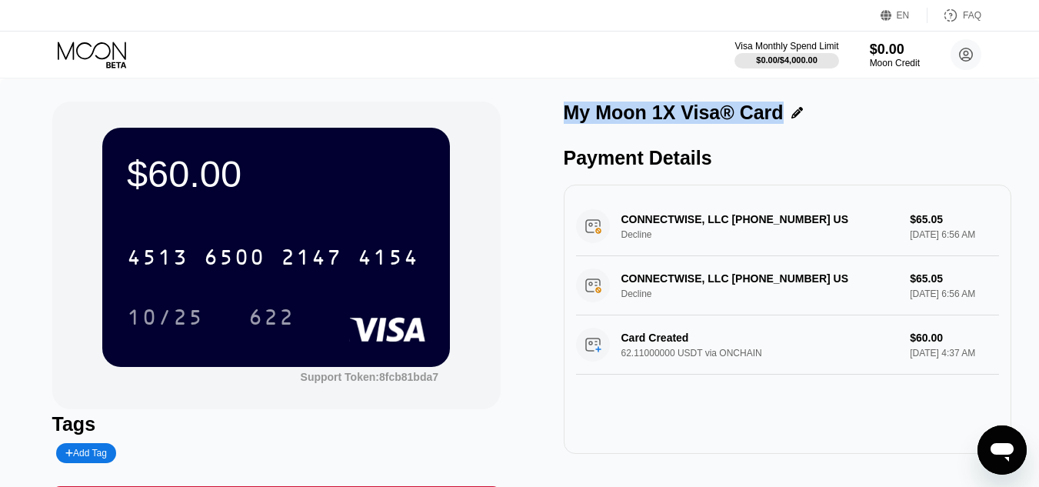
click at [659, 181] on div "Payment Details CONNECTWISE, LLC 813-463-4700 US Decline $65.05 Aug 21, 2025 6:…" at bounding box center [788, 300] width 448 height 307
click at [787, 231] on div "CONNECTWISE, LLC 813-463-4700 US Decline $65.05 Aug 21, 2025 6:56 AM" at bounding box center [788, 226] width 424 height 59
click at [597, 236] on div "CONNECTWISE, LLC 813-463-4700 US Decline $65.05 Aug 21, 2025 6:56 AM" at bounding box center [788, 226] width 424 height 59
click at [963, 58] on icon at bounding box center [966, 55] width 8 height 8
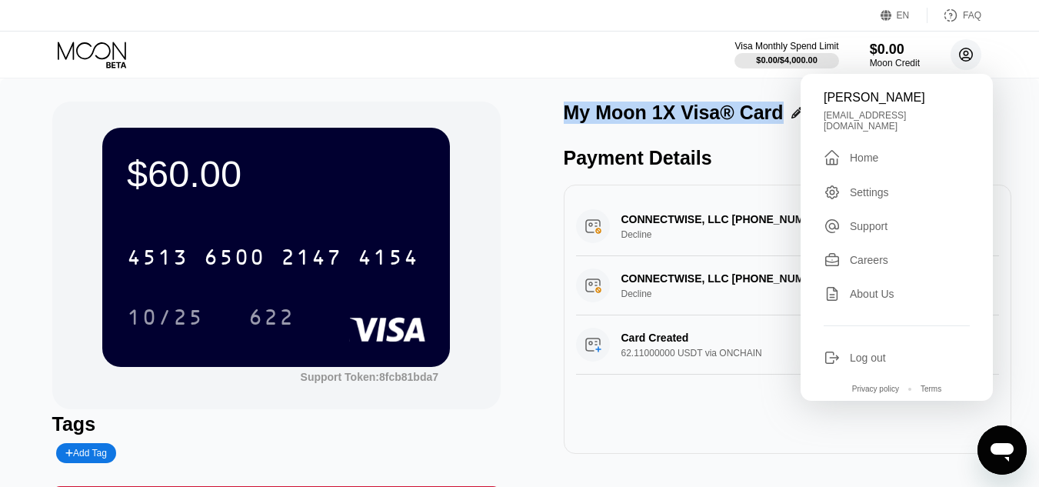
click at [957, 53] on circle at bounding box center [965, 54] width 31 height 31
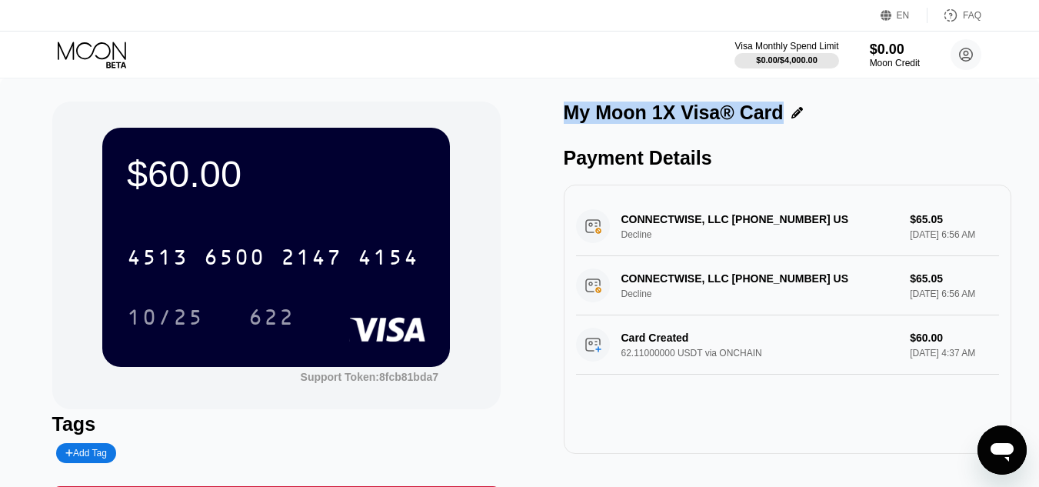
click at [603, 83] on div "$60.00 4513 6500 2147 4154 10/25 622 Support Token: 8fcb81bda7 Tags Add Tag Mar…" at bounding box center [519, 317] width 1039 height 479
click at [656, 92] on div "$60.00 4513 6500 2147 4154 10/25 622 Support Token: 8fcb81bda7 Tags Add Tag Mar…" at bounding box center [519, 317] width 1039 height 479
click at [650, 127] on div "My Moon 1X Visa® Card" at bounding box center [788, 116] width 448 height 30
click at [650, 114] on div "My Moon 1X Visa® Card" at bounding box center [674, 112] width 220 height 22
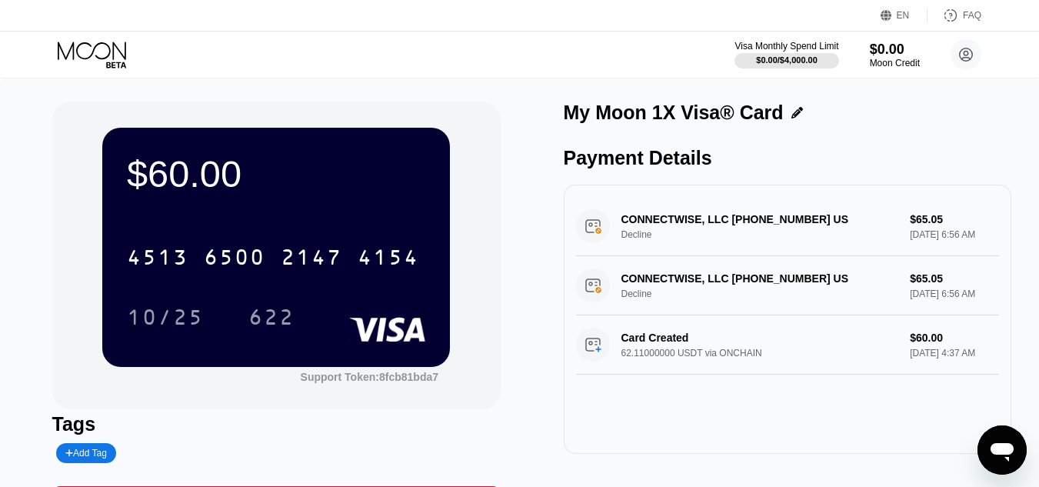
click at [1005, 437] on icon "Open messaging window" at bounding box center [1002, 450] width 28 height 28
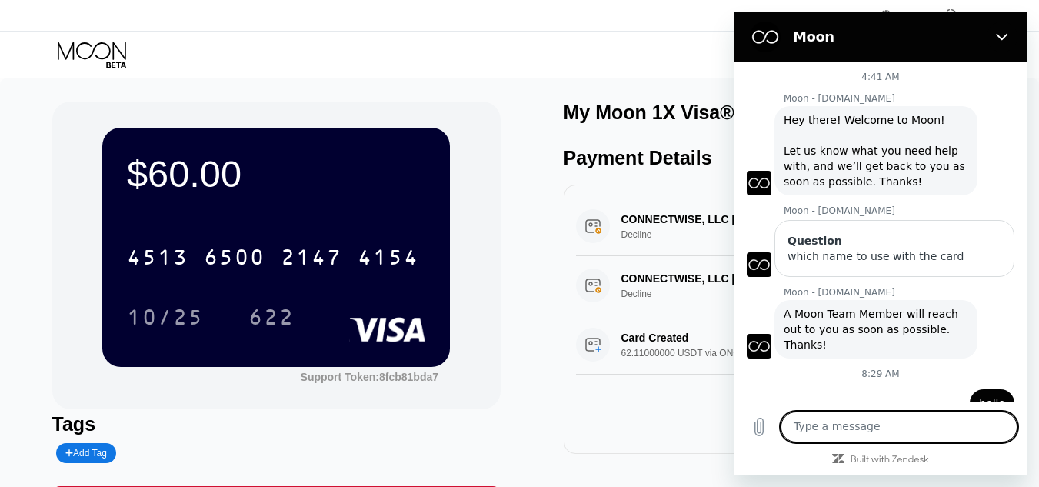
scroll to position [25, 0]
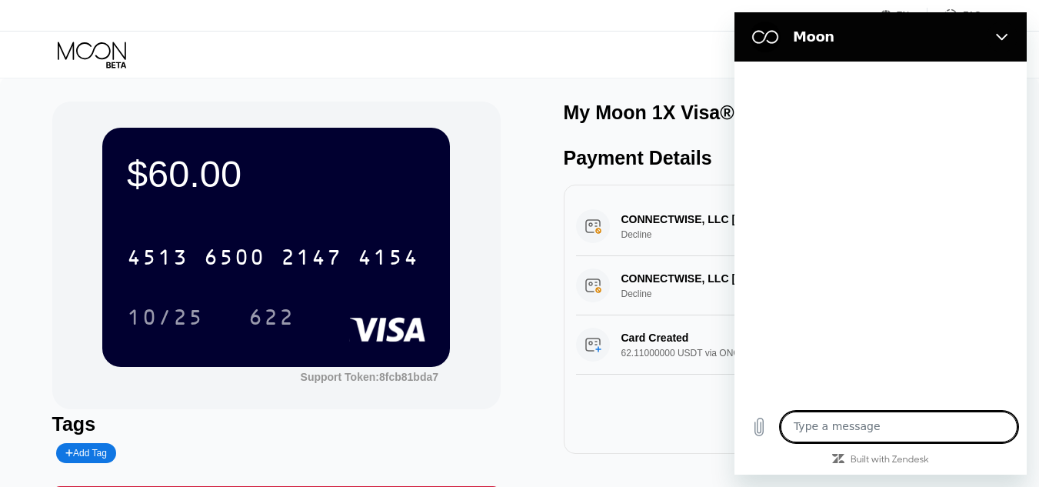
scroll to position [447, 0]
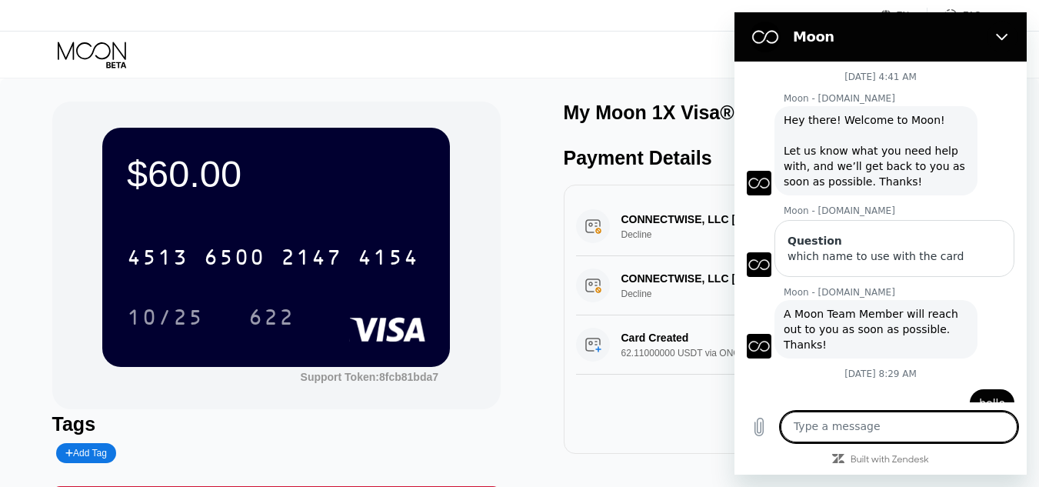
scroll to position [447, 0]
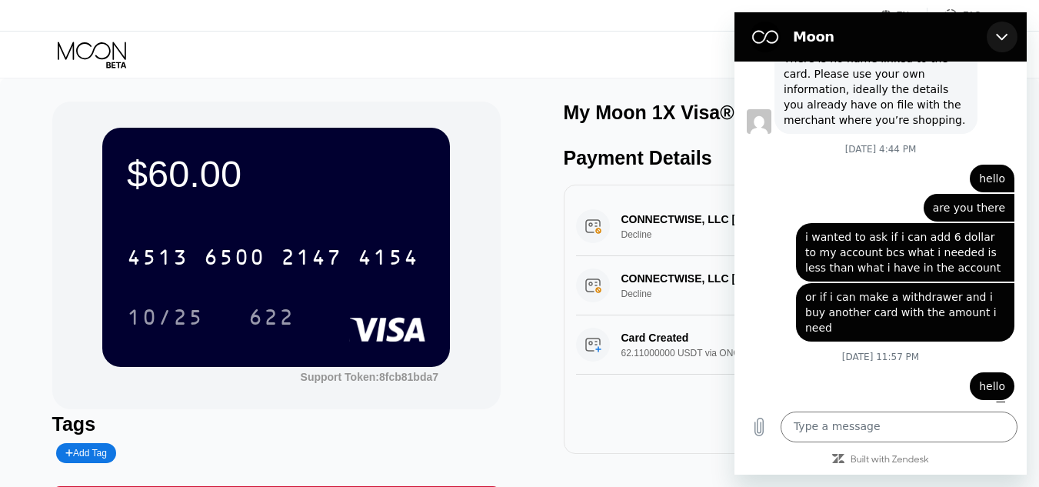
click at [1007, 38] on icon "Close" at bounding box center [1002, 37] width 12 height 12
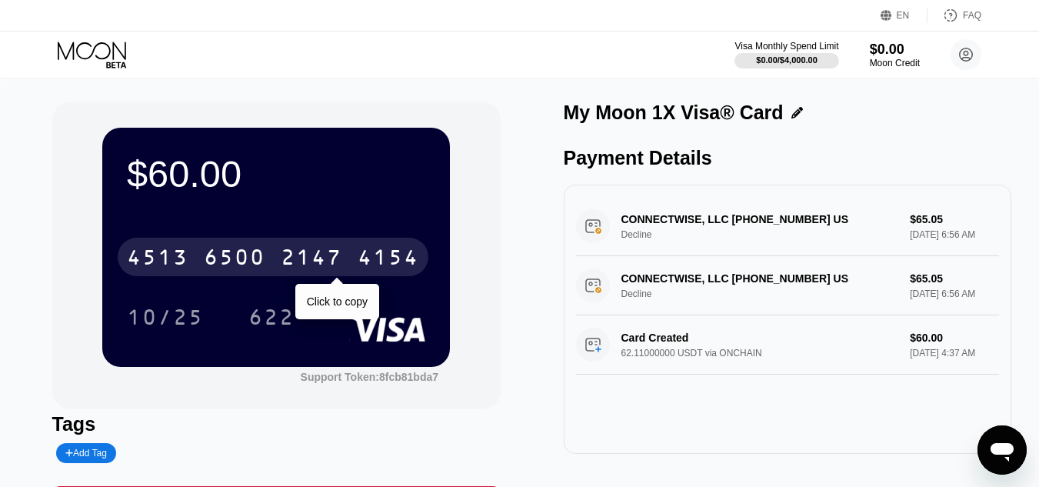
click at [387, 258] on div "4154" at bounding box center [389, 259] width 62 height 25
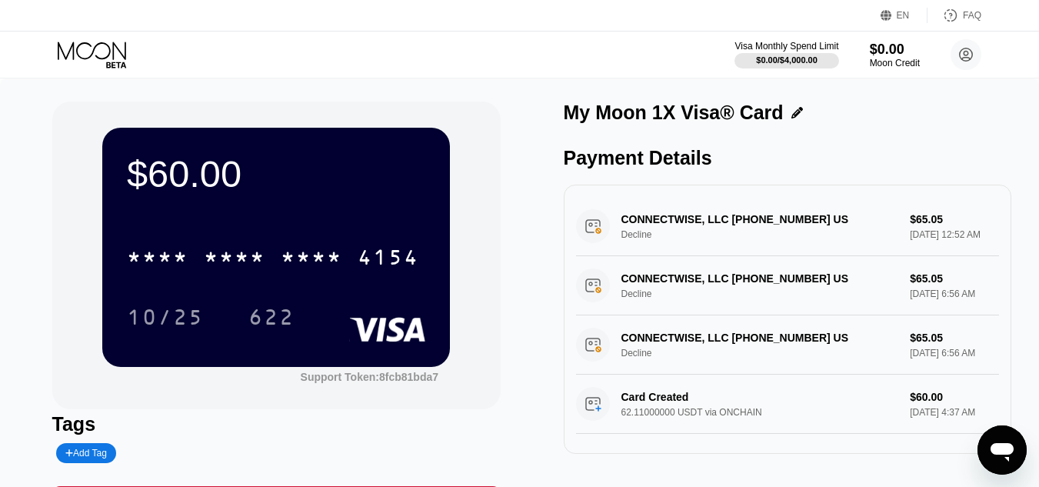
scroll to position [18, 0]
